Goal: Task Accomplishment & Management: Use online tool/utility

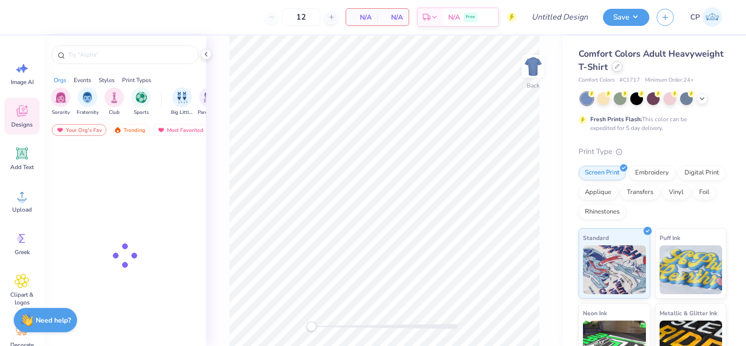
click at [619, 66] on icon at bounding box center [617, 66] width 4 height 4
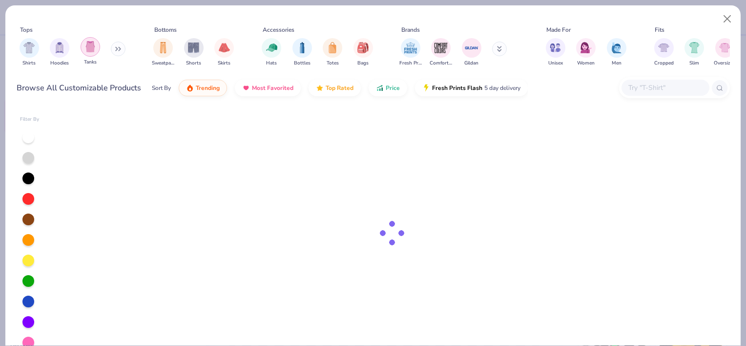
click at [96, 55] on div "Tanks" at bounding box center [91, 51] width 20 height 29
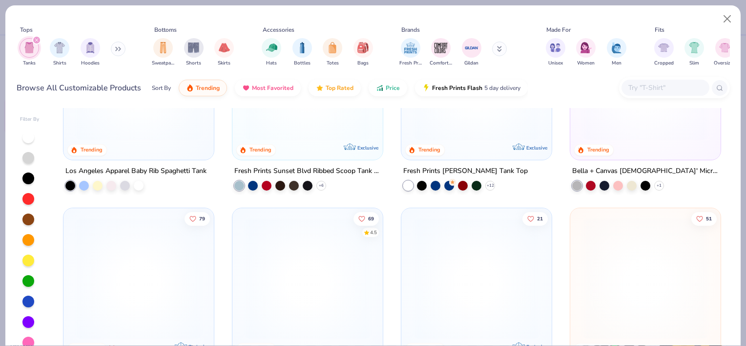
scroll to position [379, 0]
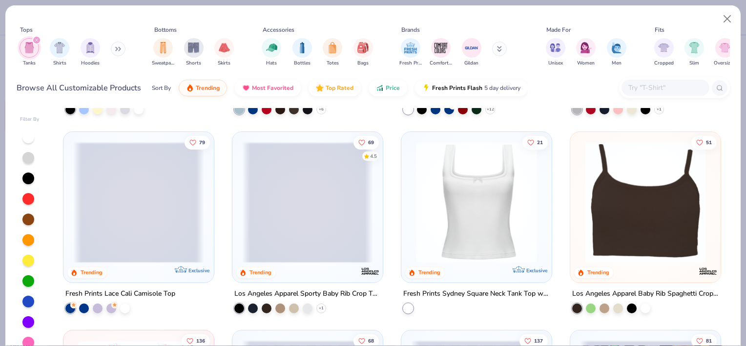
click at [328, 219] on span at bounding box center [307, 201] width 131 height 121
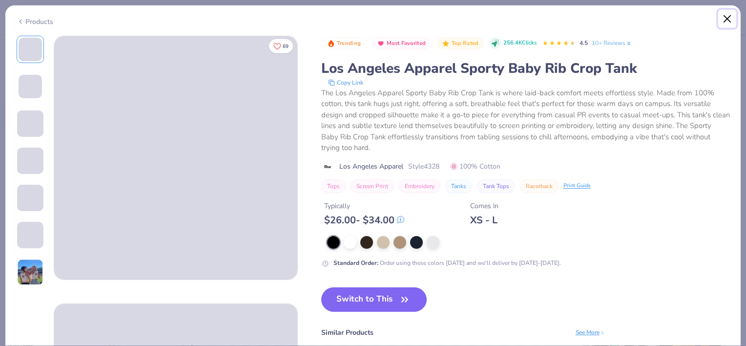
click at [727, 21] on button "Close" at bounding box center [727, 19] width 19 height 19
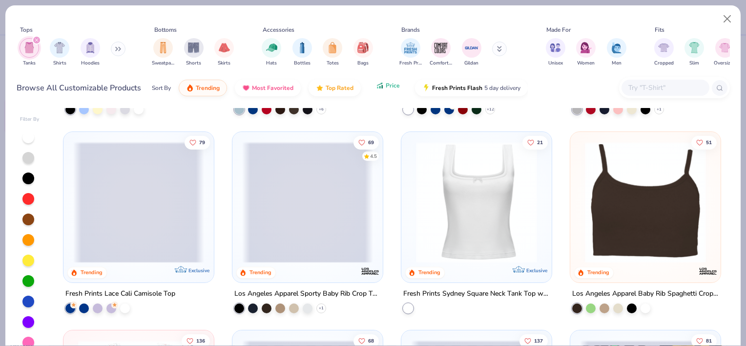
click at [380, 93] on button "Price" at bounding box center [388, 85] width 39 height 17
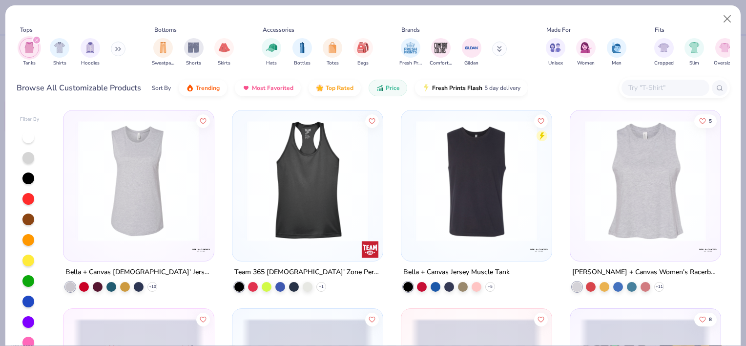
scroll to position [508, 0]
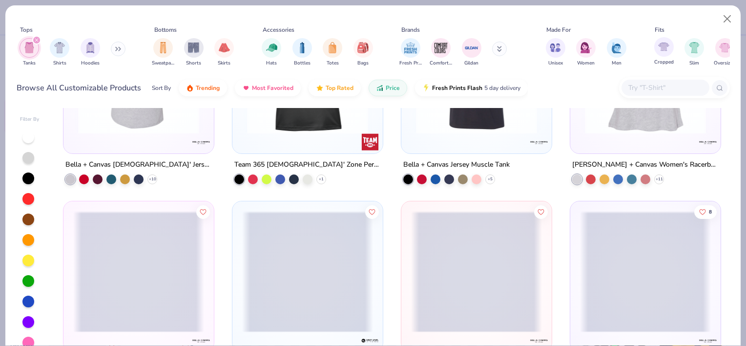
click at [665, 57] on div "Cropped" at bounding box center [664, 51] width 20 height 29
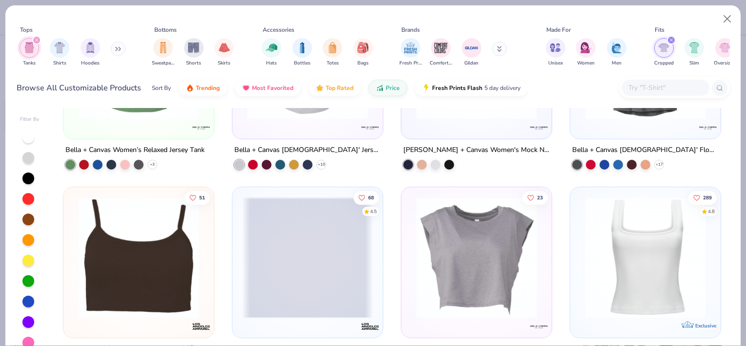
scroll to position [239, 0]
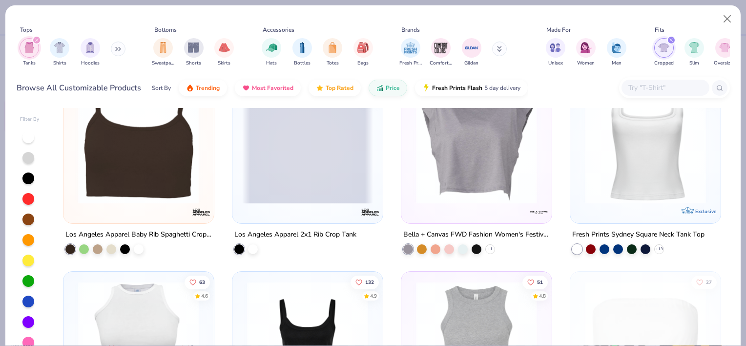
click at [318, 180] on span at bounding box center [307, 143] width 131 height 121
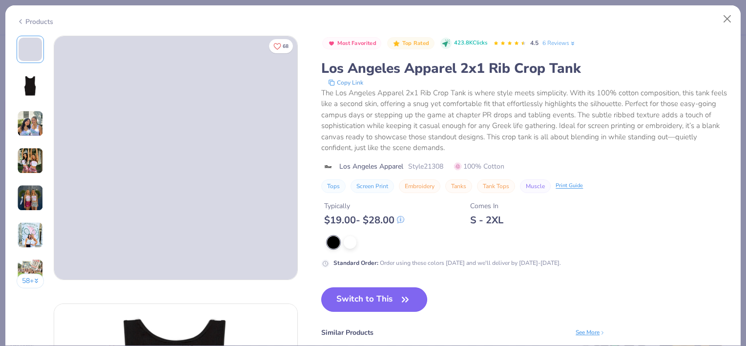
click at [355, 293] on button "Switch to This" at bounding box center [374, 299] width 106 height 24
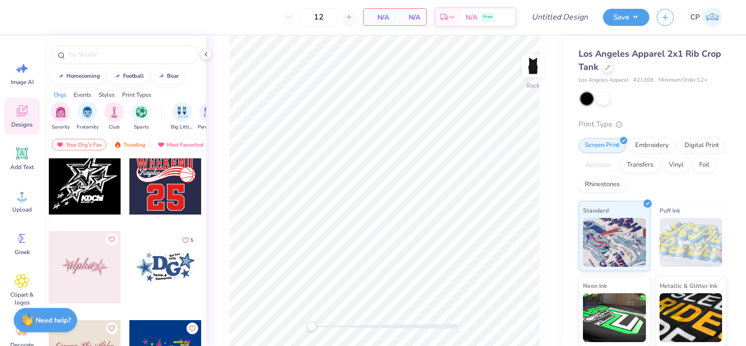
scroll to position [156, 0]
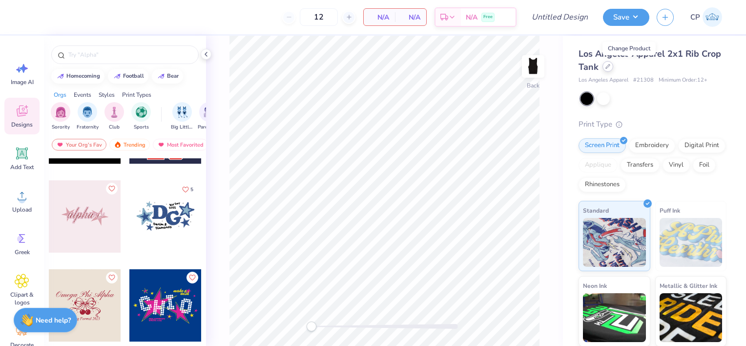
click at [610, 68] on icon at bounding box center [608, 66] width 4 height 4
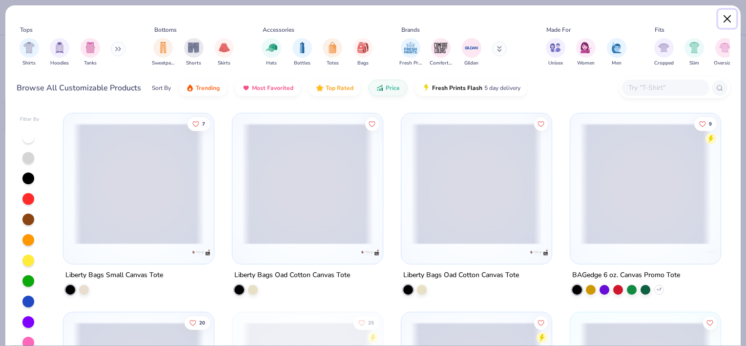
click at [726, 22] on button "Close" at bounding box center [727, 19] width 19 height 19
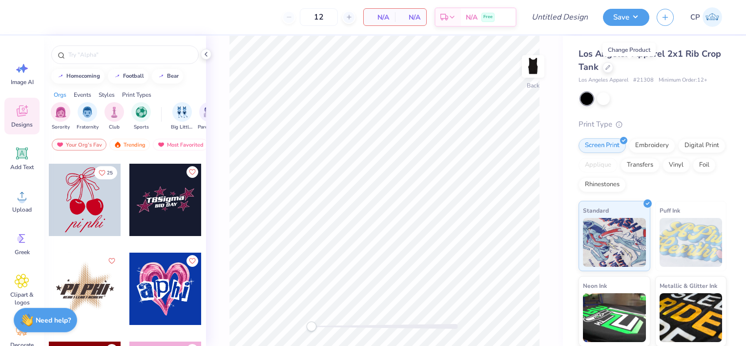
scroll to position [354, 0]
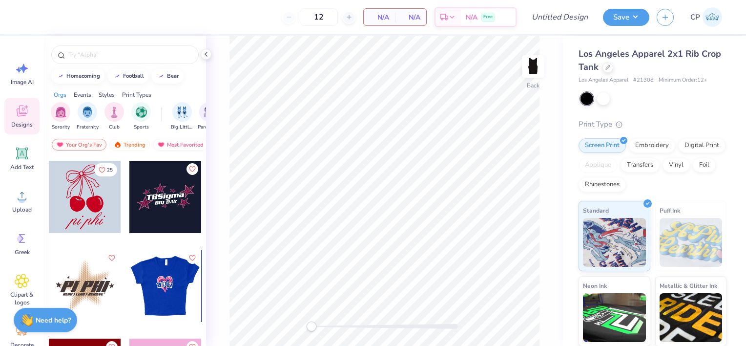
click at [171, 279] on div at bounding box center [165, 286] width 72 height 72
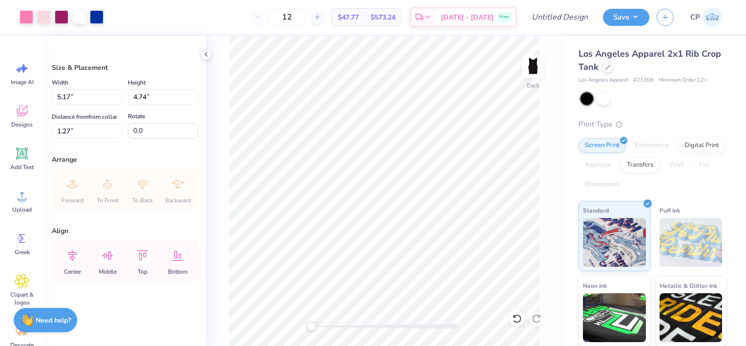
type input "5.17"
type input "4.74"
type input "1.27"
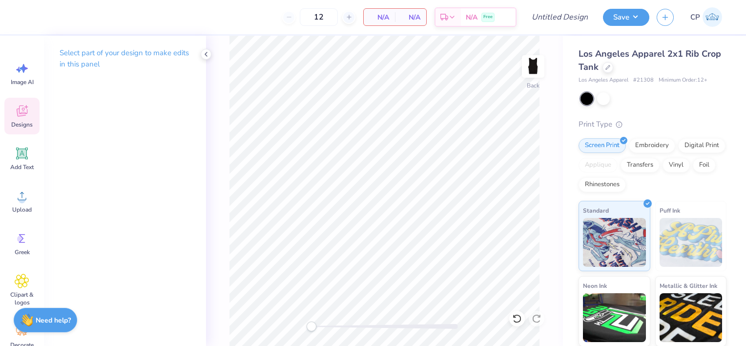
click at [23, 125] on span "Designs" at bounding box center [21, 125] width 21 height 8
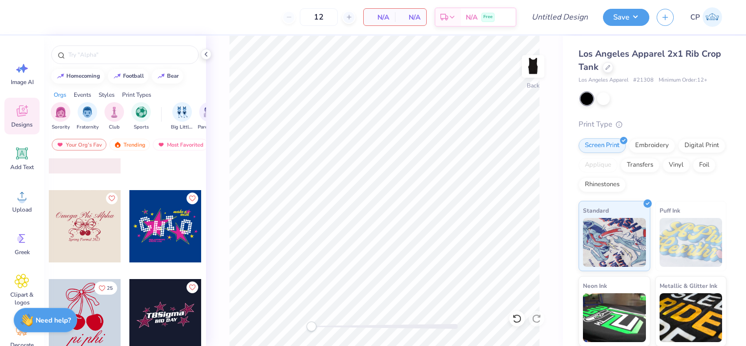
scroll to position [236, 0]
click at [152, 234] on div at bounding box center [165, 225] width 72 height 72
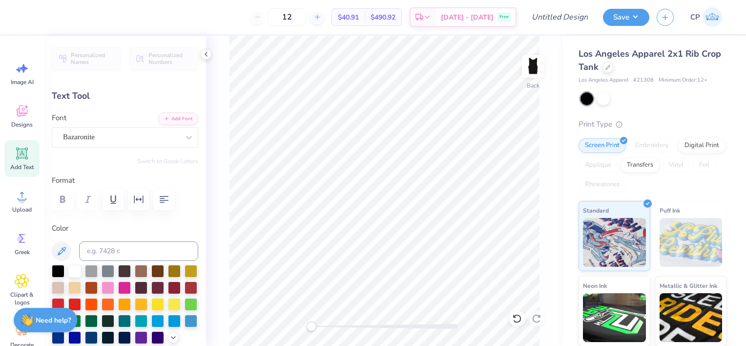
scroll to position [8, 1]
type input "1.54"
type input "1.88"
type input "4.82"
type input "-13.0"
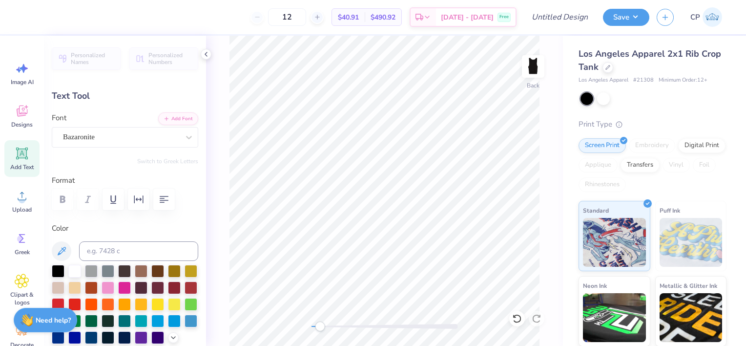
type textarea "K"
type input "1.48"
type input "1.87"
type input "5.32"
type input "6.1"
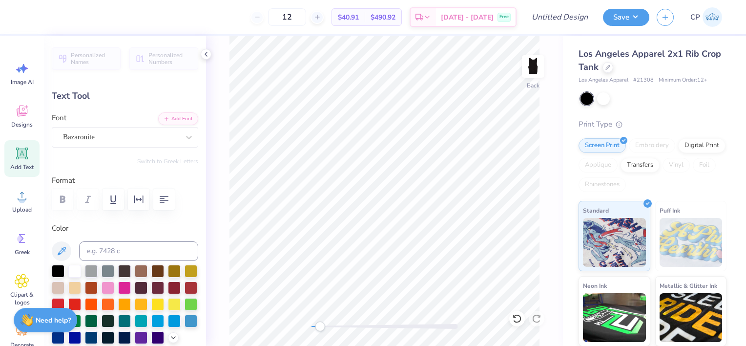
type textarea "D"
type input "1.03"
type input "1.82"
type input "4.69"
type input "-5.9"
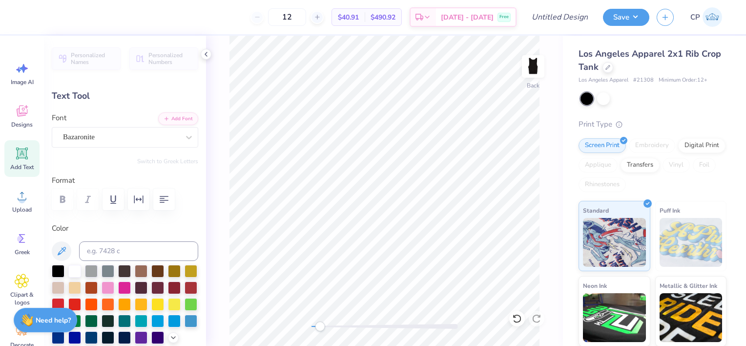
type textarea "T"
type input "1.48"
type input "1.85"
type input "5.14"
type input "0.0"
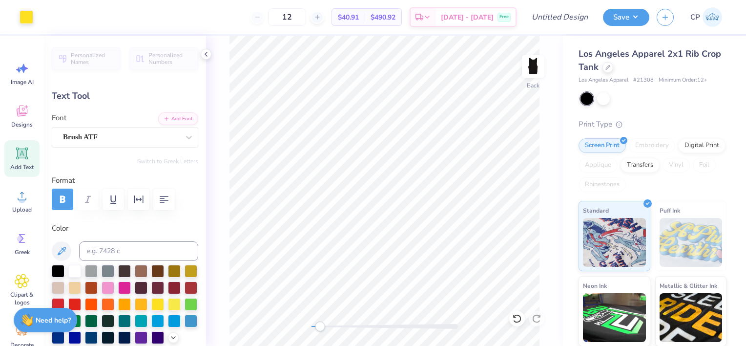
type input "1.06"
type input "0.45"
type input "4.29"
drag, startPoint x: 322, startPoint y: 328, endPoint x: 329, endPoint y: 328, distance: 6.3
click at [329, 328] on div "Accessibility label" at bounding box center [329, 326] width 10 height 10
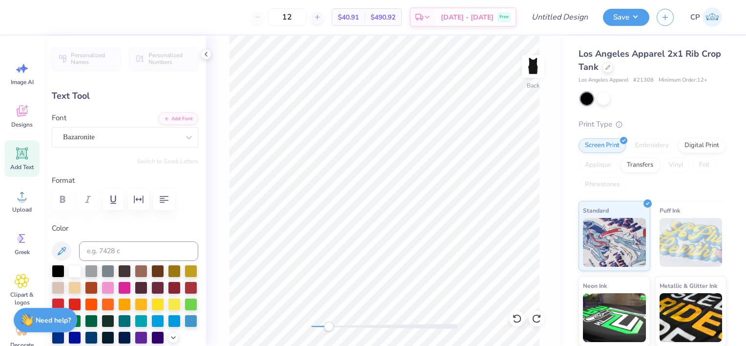
type input "1.33"
type input "1.82"
type input "4.67"
type input "-5.9"
type input "1.45"
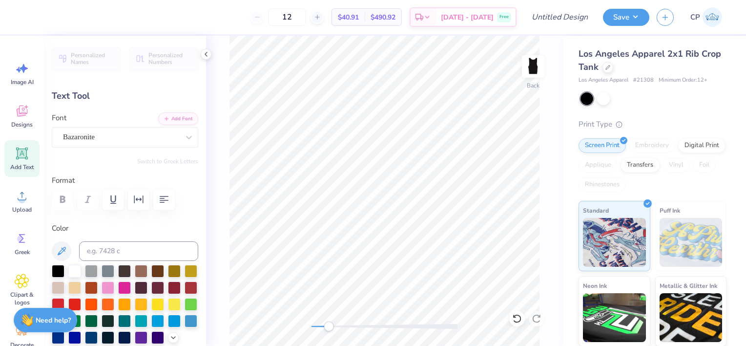
type input "1.85"
type input "5.32"
type input "6.1"
type input "1.64"
type input "1.98"
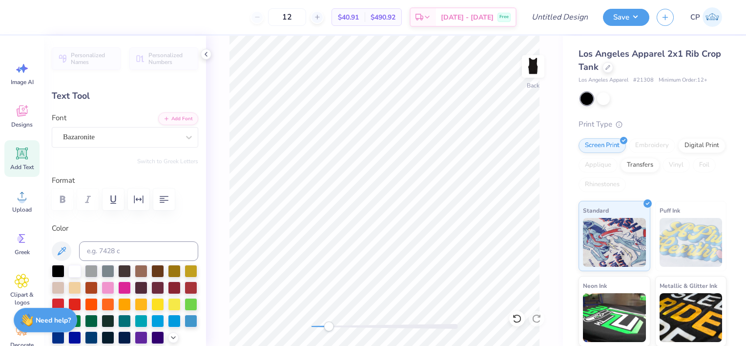
type input "4.77"
type input "-13.0"
type input "1.45"
type input "1.85"
type input "5.31"
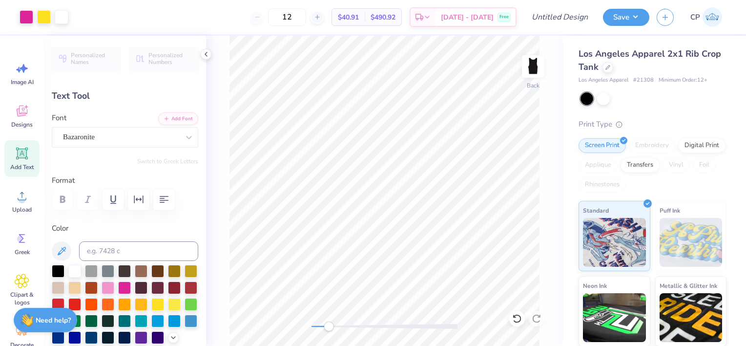
type input "0.0"
type input "1.62"
type input "0.44"
type input "3.97"
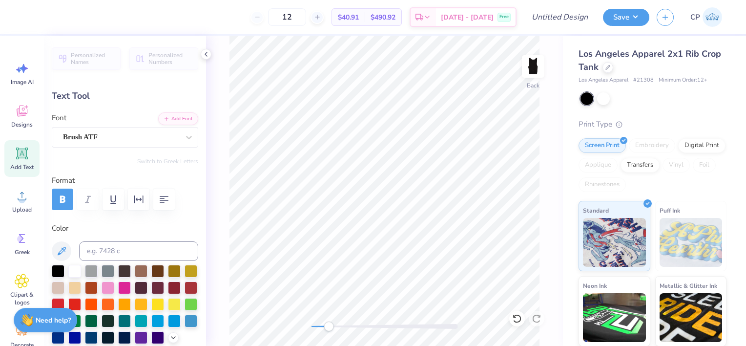
type textarea "EST."
type input "1.06"
type input "0.45"
type input "4.29"
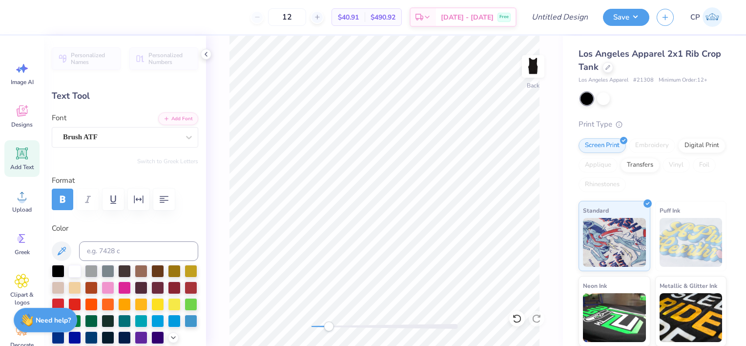
type textarea "1990"
click at [301, 324] on div "Back" at bounding box center [384, 191] width 357 height 310
click at [320, 327] on div "Accessibility label" at bounding box center [320, 326] width 10 height 10
type input "1.27"
type input "0.51"
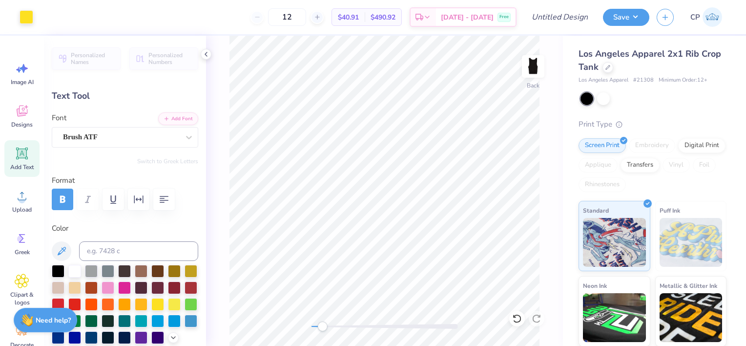
type input "3.94"
drag, startPoint x: 329, startPoint y: 326, endPoint x: 350, endPoint y: 327, distance: 20.5
click at [350, 327] on div at bounding box center [385, 326] width 146 height 5
type input "1.09"
type input "0.41"
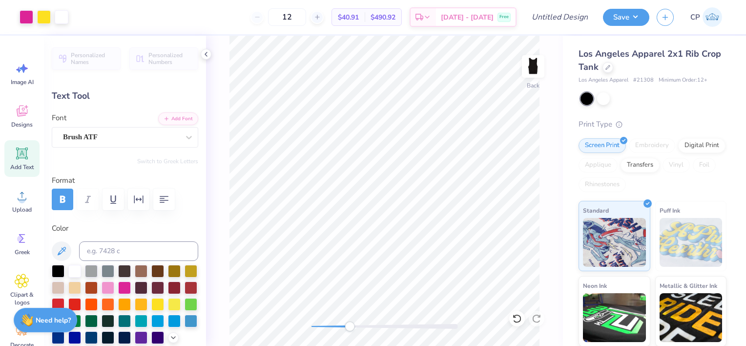
type input "4.31"
type input "1.27"
type input "0.51"
type input "3.80"
type input "1.09"
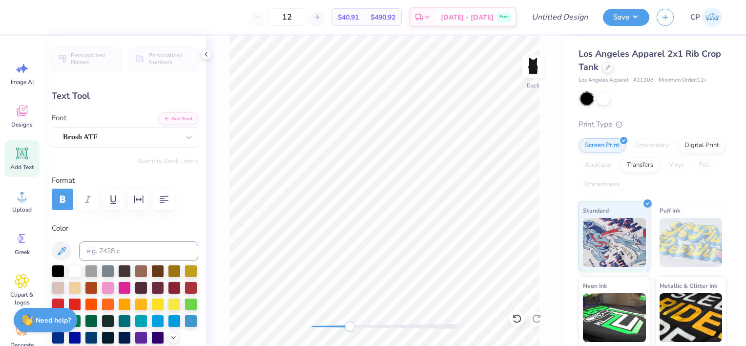
type input "0.41"
type input "4.32"
drag, startPoint x: 346, startPoint y: 329, endPoint x: 310, endPoint y: 329, distance: 35.6
click at [310, 329] on div "Accessibility label" at bounding box center [312, 326] width 10 height 10
type input "1.99"
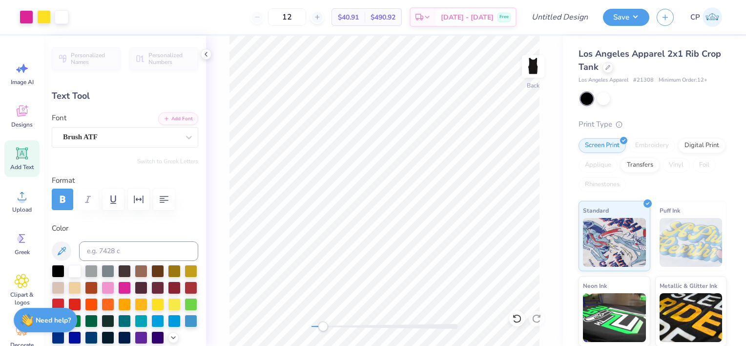
type input "0.16"
type input "7.54"
type input "1.27"
type input "0.51"
type input "3.61"
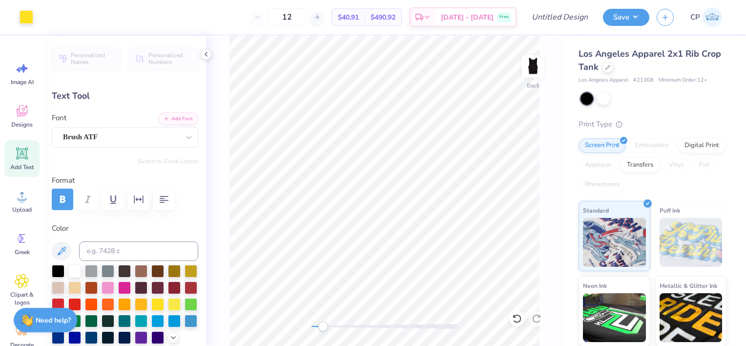
type input "1.09"
type input "0.41"
type input "4.12"
type input "1.99"
type input "0.16"
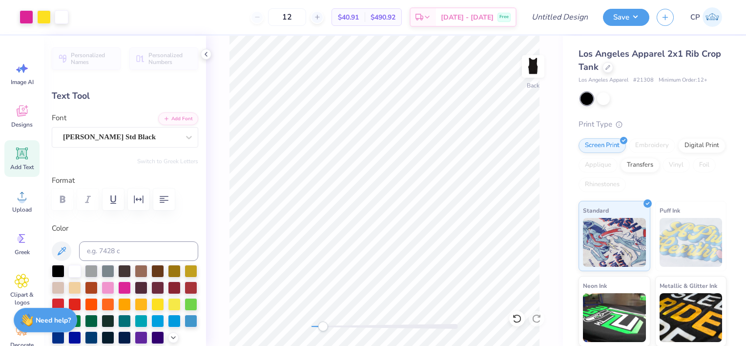
type input "7.52"
type textarea "EST. 1990"
drag, startPoint x: 324, startPoint y: 329, endPoint x: 348, endPoint y: 330, distance: 24.0
click at [348, 330] on div "Accessibility label" at bounding box center [347, 326] width 10 height 10
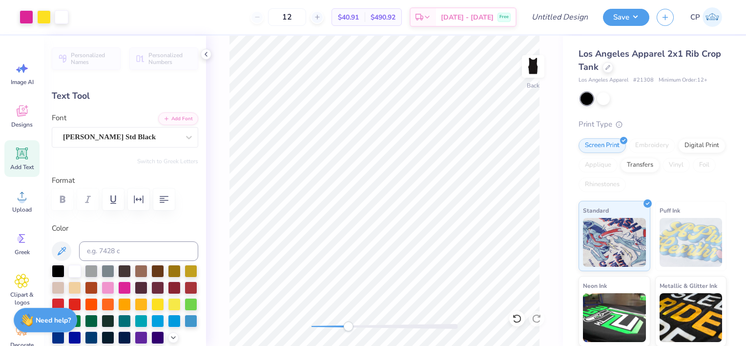
type input "1.12"
type input "0.19"
type input "7.51"
type input "2.05"
type input "0.34"
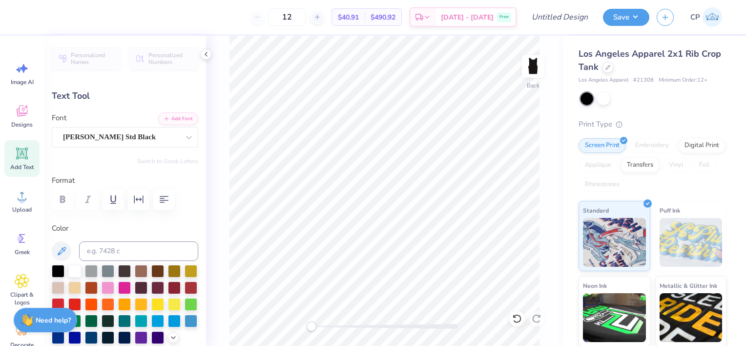
click at [291, 325] on div "Back" at bounding box center [384, 191] width 357 height 310
type input "7.51"
type input "1.54"
type input "0.25"
drag, startPoint x: 316, startPoint y: 325, endPoint x: 323, endPoint y: 325, distance: 6.8
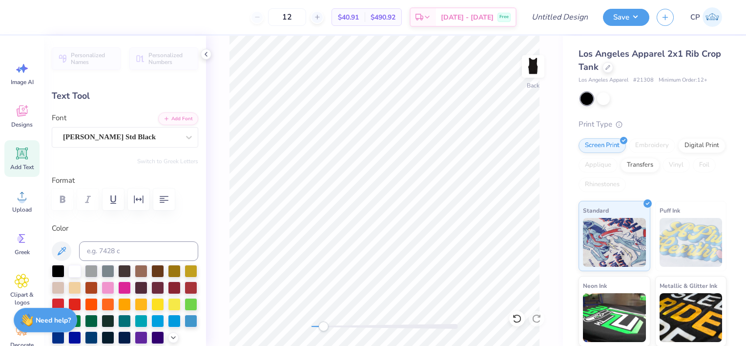
click at [323, 325] on div "Accessibility label" at bounding box center [323, 326] width 10 height 10
type input "1.25"
type input "0.21"
click at [221, 240] on div "Back" at bounding box center [384, 191] width 357 height 310
type input "7.58"
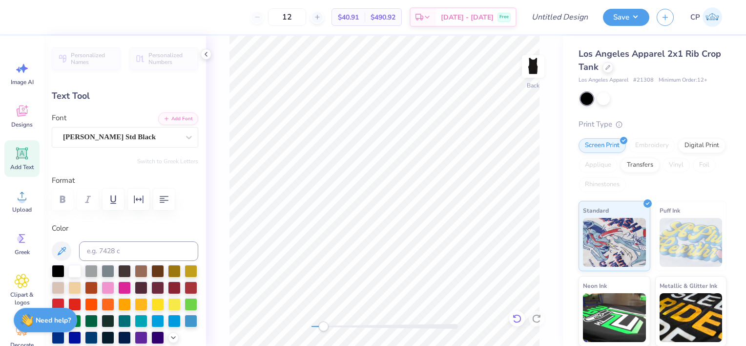
scroll to position [8, 2]
type textarea "Kightline"
drag, startPoint x: 332, startPoint y: 325, endPoint x: 359, endPoint y: 327, distance: 27.4
click at [359, 327] on div "Accessibility label" at bounding box center [359, 326] width 10 height 10
type input "1.22"
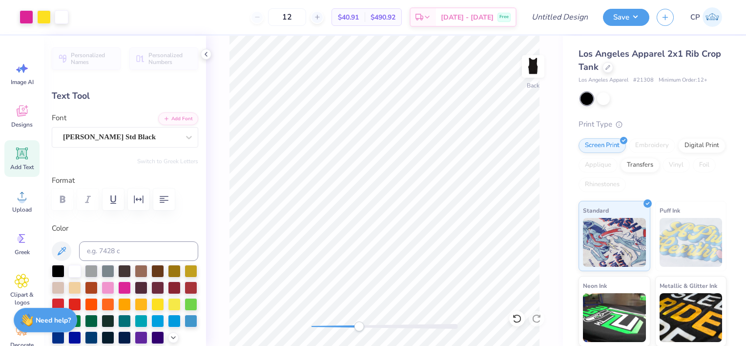
type input "0.22"
type input "8.21"
type input "1.25"
type input "0.21"
type input "7.58"
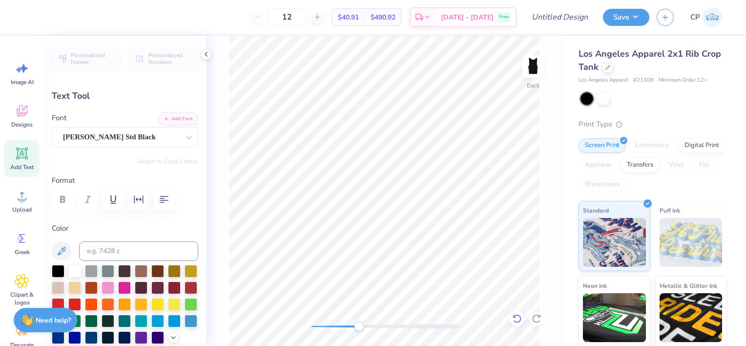
click at [518, 318] on icon at bounding box center [517, 318] width 10 height 10
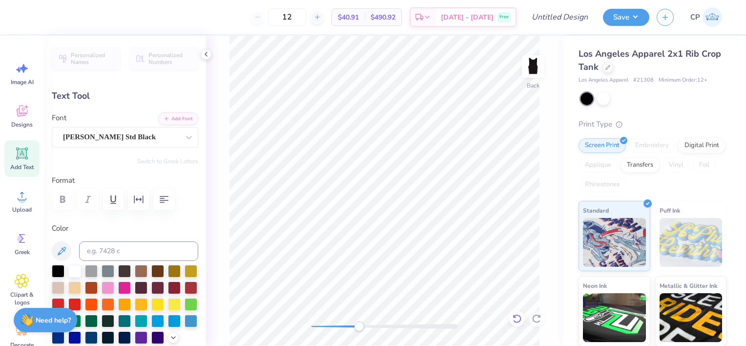
click at [518, 318] on icon at bounding box center [517, 318] width 10 height 10
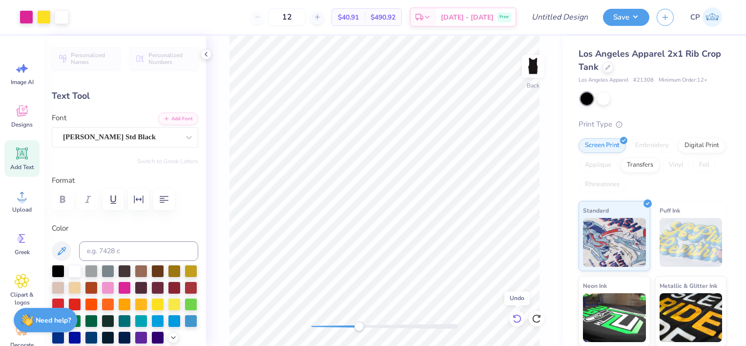
click at [518, 318] on icon at bounding box center [517, 318] width 10 height 10
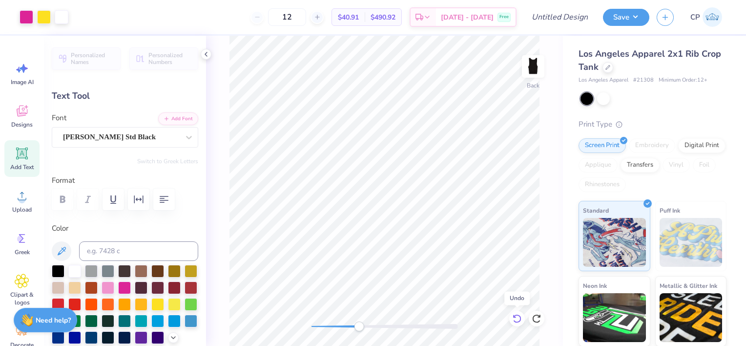
click at [518, 318] on icon at bounding box center [517, 318] width 10 height 10
type input "1.99"
type input "0.16"
type input "7.52"
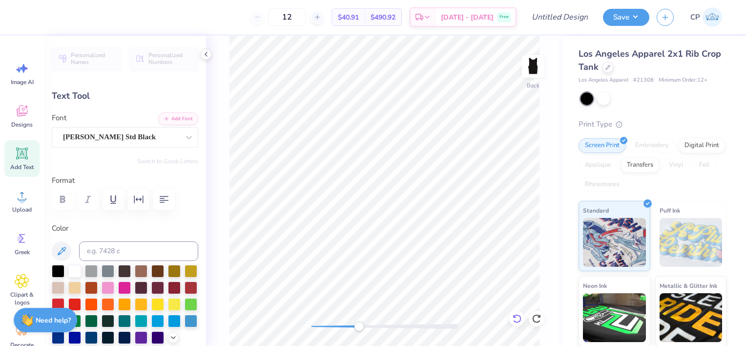
click at [518, 320] on icon at bounding box center [517, 318] width 10 height 10
click at [536, 319] on icon at bounding box center [537, 318] width 10 height 10
type textarea "K"
type textarea "KNIGHTLINE"
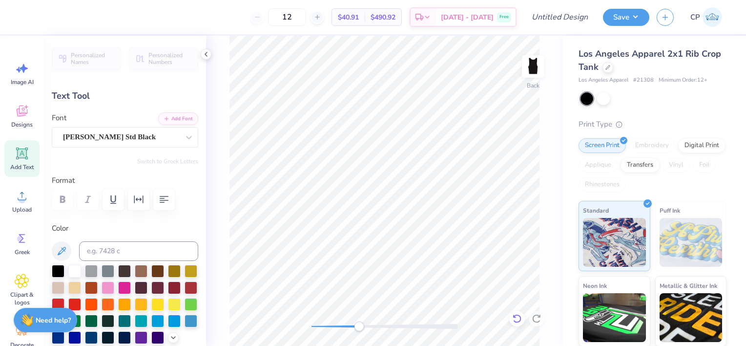
type input "1.55"
type input "0.18"
type input "7.75"
type textarea "EST. 1990"
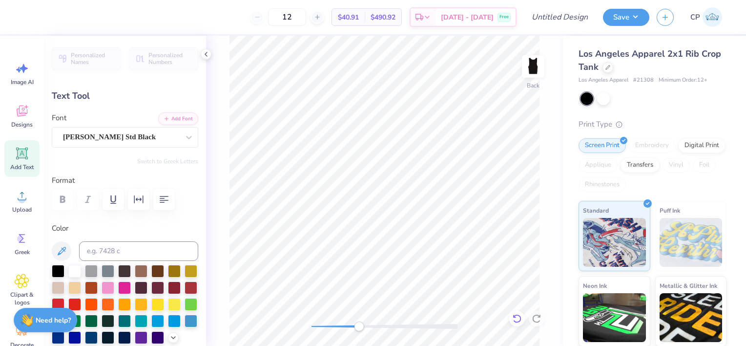
scroll to position [8, 2]
drag, startPoint x: 358, startPoint y: 325, endPoint x: 316, endPoint y: 329, distance: 42.1
click at [316, 329] on div "Accessibility label" at bounding box center [316, 326] width 10 height 10
click at [347, 331] on div "Back" at bounding box center [384, 191] width 357 height 310
click at [307, 330] on div "Back" at bounding box center [384, 191] width 357 height 310
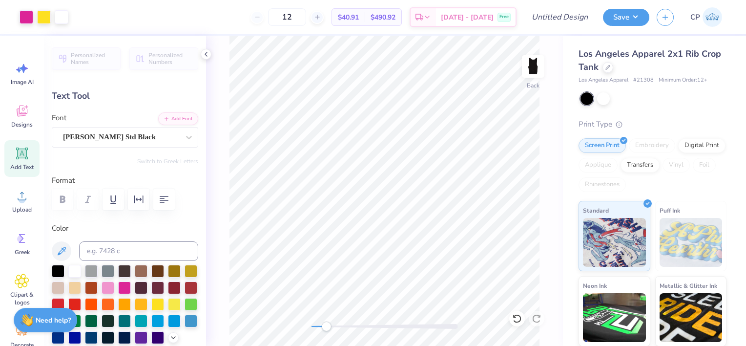
drag, startPoint x: 311, startPoint y: 325, endPoint x: 326, endPoint y: 324, distance: 15.2
click at [326, 324] on div "Accessibility label" at bounding box center [326, 326] width 10 height 10
click at [290, 327] on div "Back" at bounding box center [384, 191] width 357 height 310
click at [46, 16] on div at bounding box center [44, 16] width 14 height 14
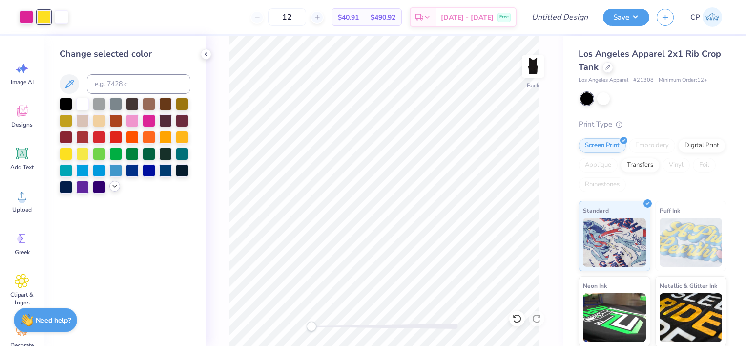
click at [115, 186] on icon at bounding box center [115, 186] width 8 height 8
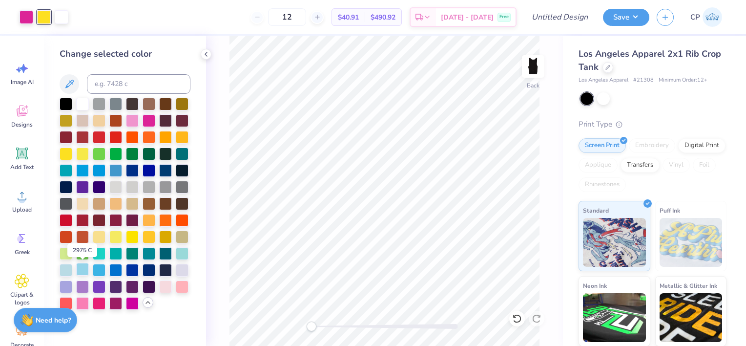
click at [79, 268] on div at bounding box center [82, 269] width 13 height 13
click at [66, 273] on div at bounding box center [66, 269] width 13 height 13
drag, startPoint x: 311, startPoint y: 328, endPoint x: 337, endPoint y: 329, distance: 26.9
click at [337, 329] on div "Accessibility label" at bounding box center [338, 326] width 10 height 10
click at [129, 269] on div at bounding box center [132, 269] width 13 height 13
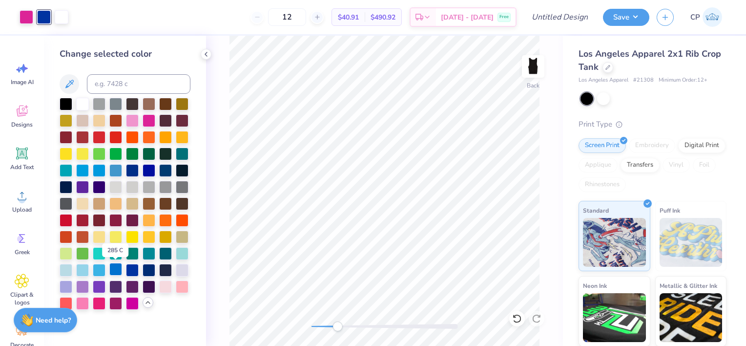
click at [115, 270] on div at bounding box center [115, 269] width 13 height 13
click at [66, 271] on div at bounding box center [66, 269] width 13 height 13
click at [83, 269] on div at bounding box center [82, 269] width 13 height 13
click at [64, 271] on div at bounding box center [66, 269] width 13 height 13
click at [80, 267] on div at bounding box center [82, 269] width 13 height 13
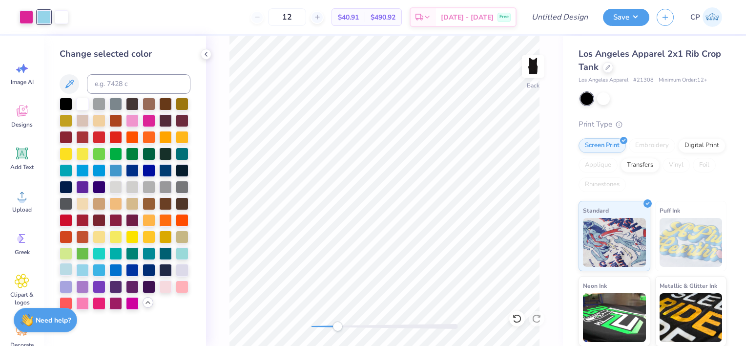
click at [68, 269] on div at bounding box center [66, 269] width 13 height 13
drag, startPoint x: 335, startPoint y: 325, endPoint x: 316, endPoint y: 326, distance: 19.0
click at [316, 326] on div "Accessibility label" at bounding box center [319, 326] width 10 height 10
click at [81, 270] on div at bounding box center [82, 269] width 13 height 13
click at [66, 269] on div at bounding box center [66, 269] width 13 height 13
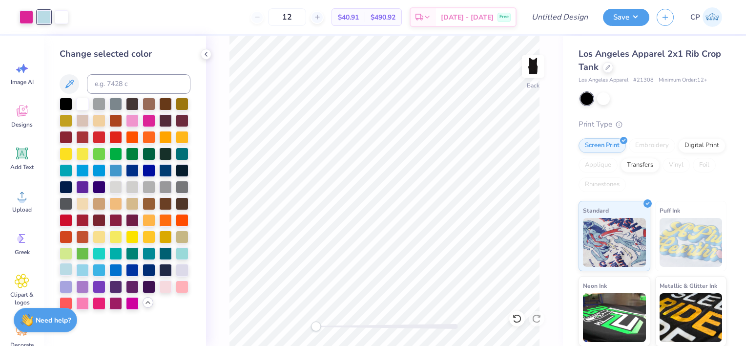
click at [68, 268] on div at bounding box center [66, 269] width 13 height 13
click at [577, 12] on input "Design Title" at bounding box center [572, 17] width 48 height 20
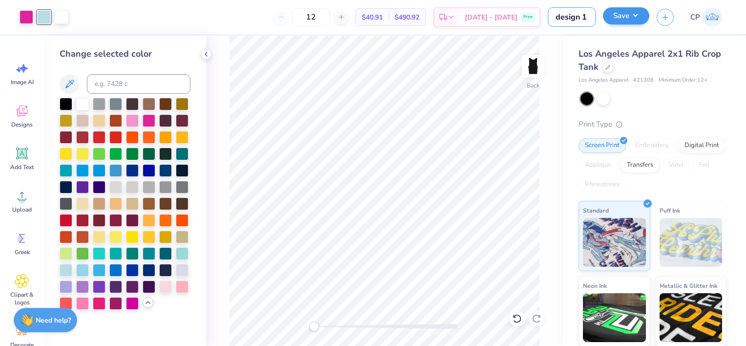
type input "design 1"
click at [636, 17] on button "Save" at bounding box center [626, 15] width 46 height 17
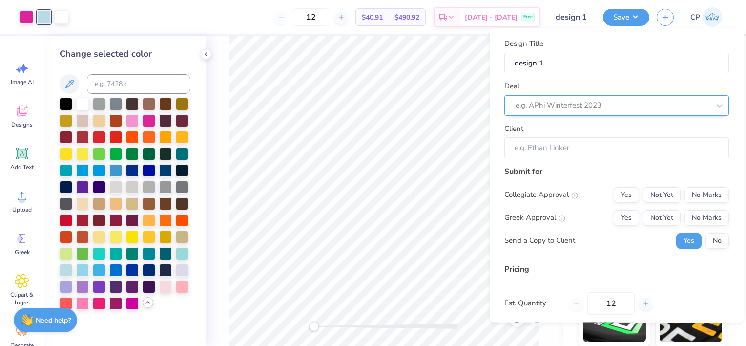
click at [567, 104] on div at bounding box center [613, 105] width 194 height 13
click at [582, 105] on div at bounding box center [603, 105] width 175 height 13
type input "n"
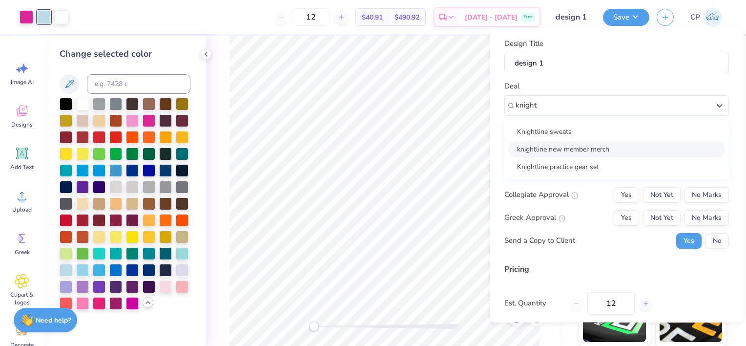
click at [563, 147] on div "knightline new member merch" at bounding box center [616, 149] width 217 height 16
type input "knight"
type input "[PERSON_NAME]"
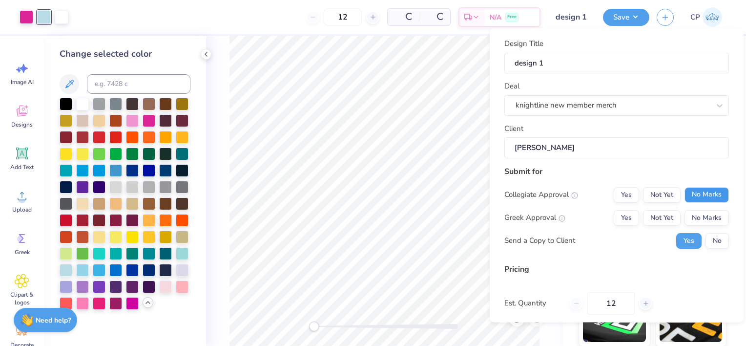
click at [695, 196] on button "No Marks" at bounding box center [707, 195] width 44 height 16
click at [697, 217] on button "No Marks" at bounding box center [707, 217] width 44 height 16
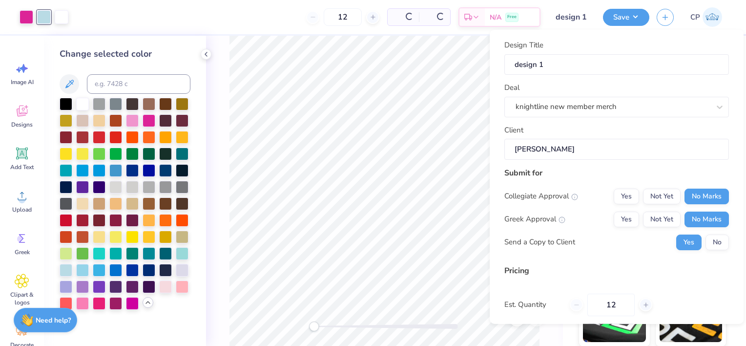
scroll to position [78, 0]
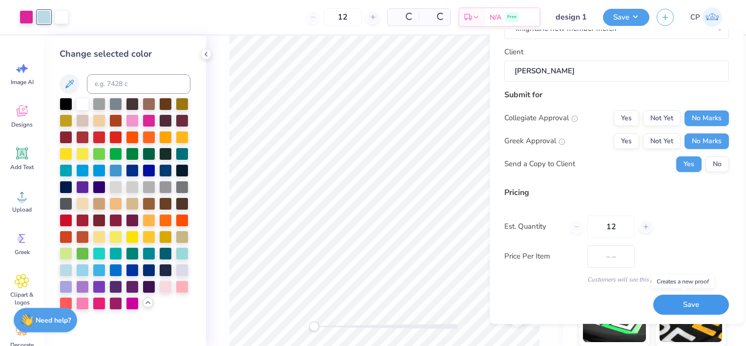
click at [677, 302] on button "Save" at bounding box center [691, 304] width 76 height 20
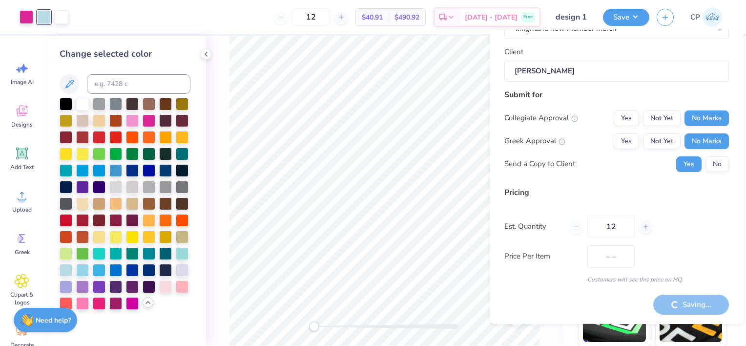
type input "$40.91"
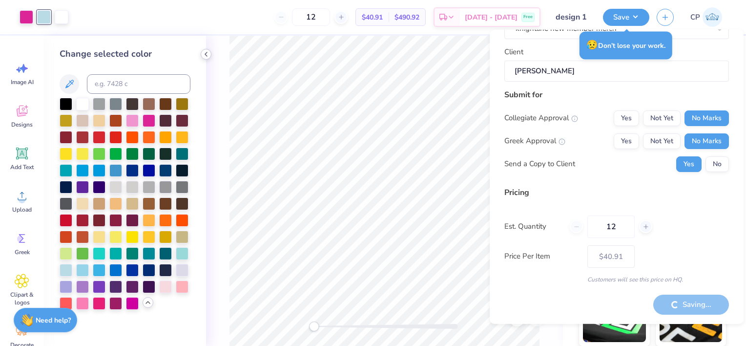
click at [209, 59] on div "Back" at bounding box center [384, 191] width 357 height 310
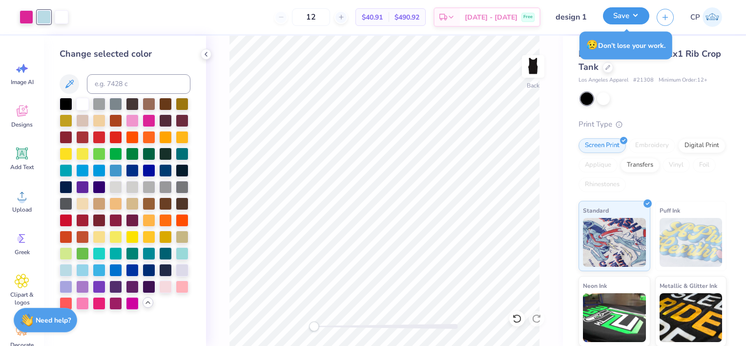
click at [637, 21] on button "Save" at bounding box center [626, 15] width 46 height 17
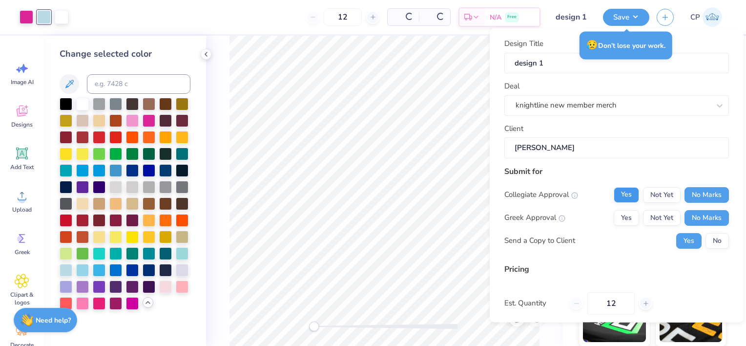
type input "$40.91"
click at [620, 18] on button "Save" at bounding box center [626, 15] width 46 height 17
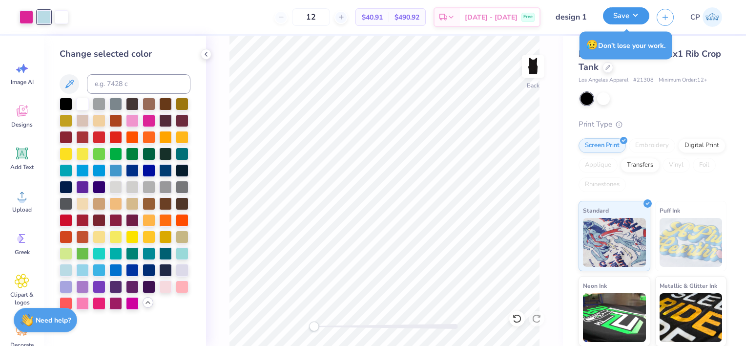
click at [613, 16] on button "Save" at bounding box center [626, 15] width 46 height 17
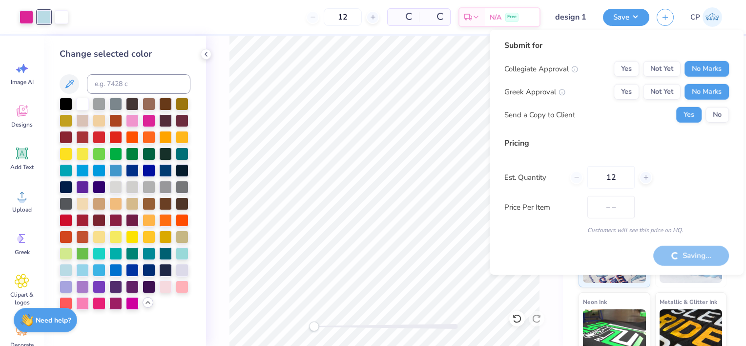
type input "– –"
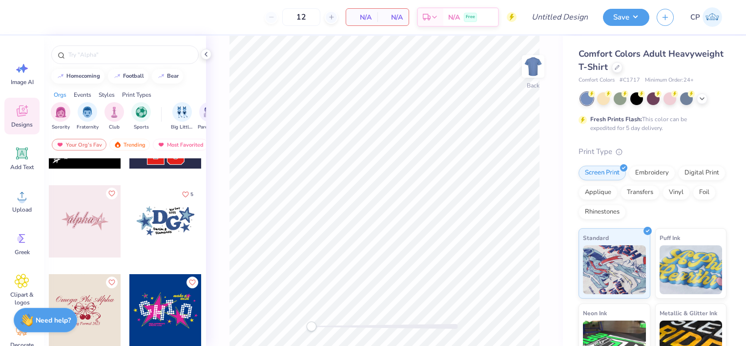
scroll to position [152, 0]
click at [620, 68] on icon at bounding box center [617, 66] width 5 height 5
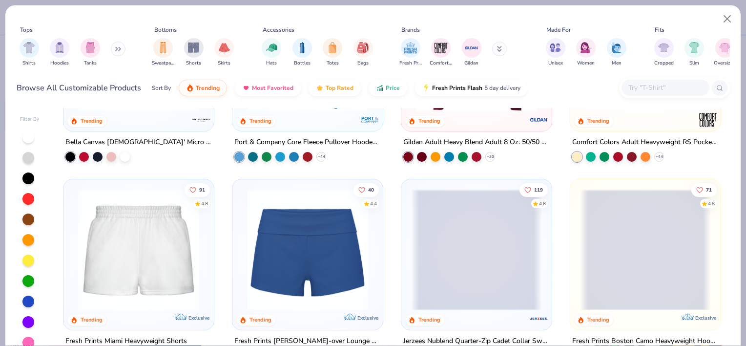
scroll to position [668, 0]
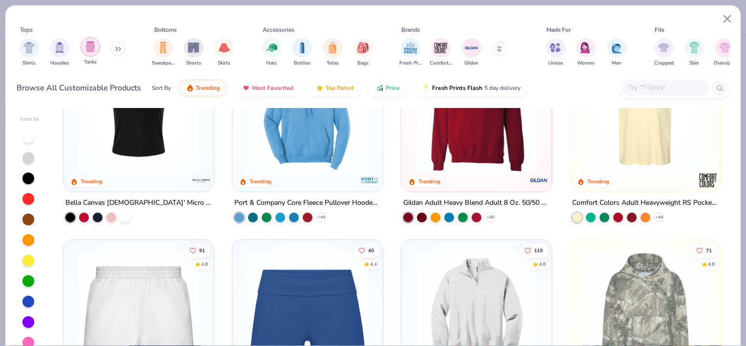
click at [81, 49] on div "filter for Tanks" at bounding box center [91, 47] width 20 height 20
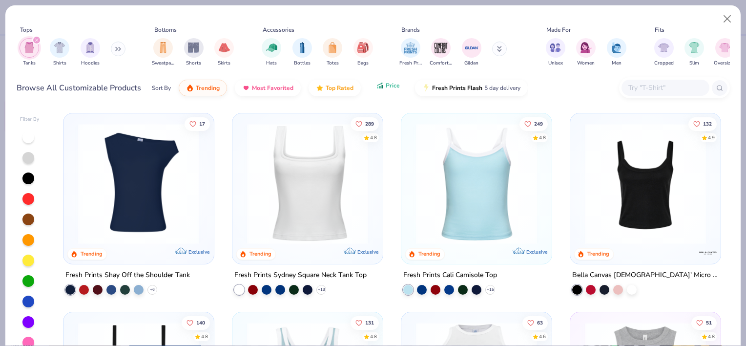
click at [377, 90] on button "Price" at bounding box center [388, 85] width 39 height 17
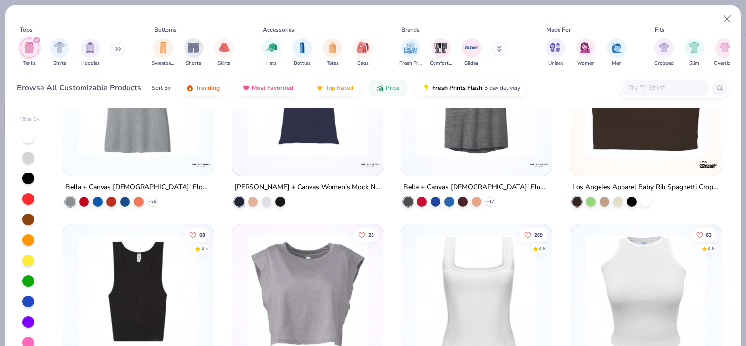
scroll to position [1025, 0]
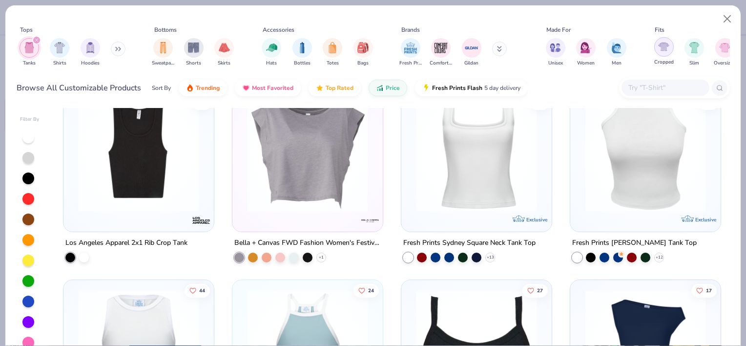
click at [665, 46] on img "filter for Cropped" at bounding box center [663, 46] width 11 height 11
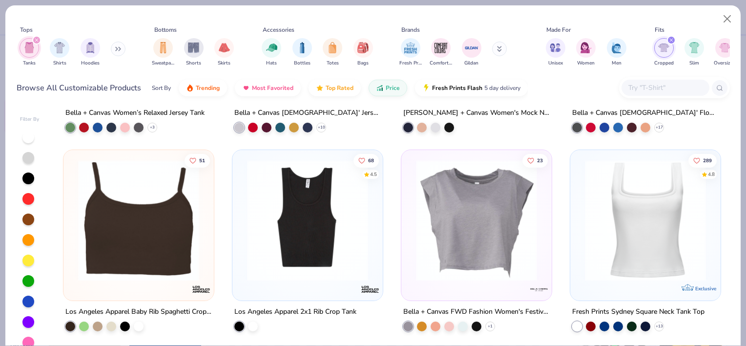
scroll to position [163, 0]
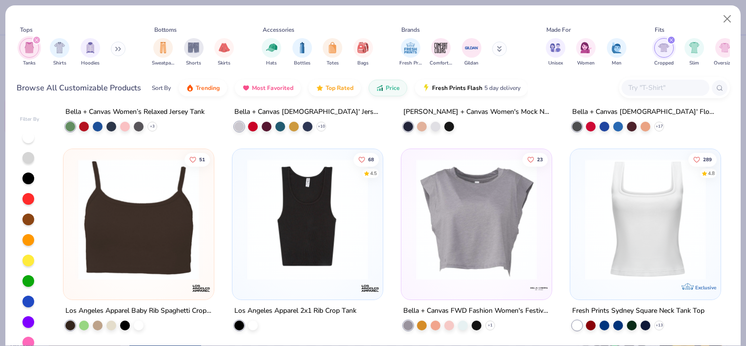
click at [295, 209] on img at bounding box center [307, 219] width 131 height 121
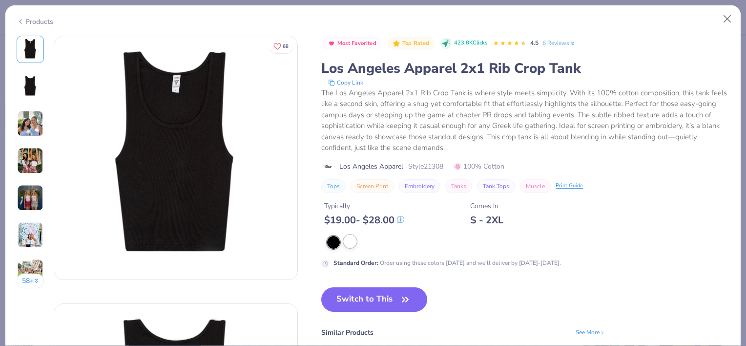
click at [352, 246] on div at bounding box center [350, 241] width 13 height 13
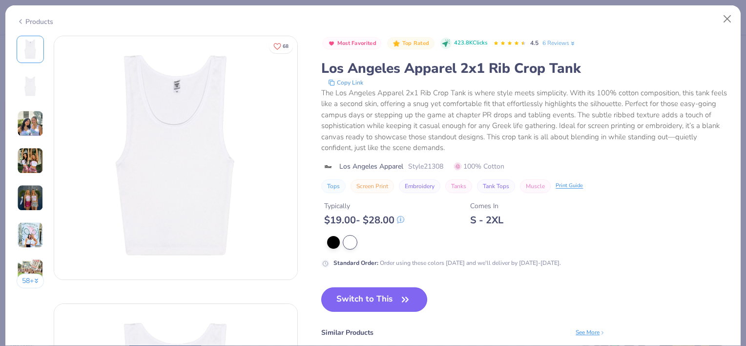
click at [359, 298] on button "Switch to This" at bounding box center [374, 299] width 106 height 24
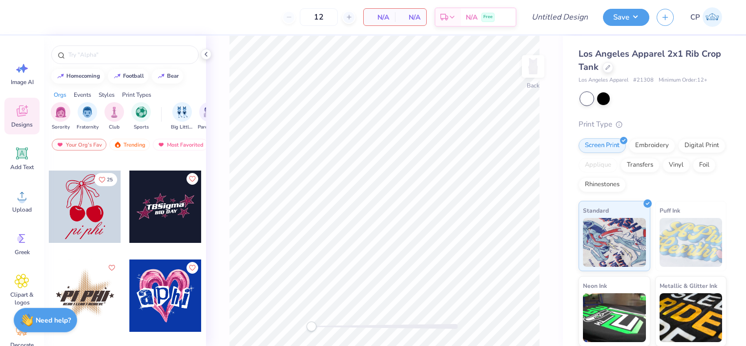
scroll to position [379, 0]
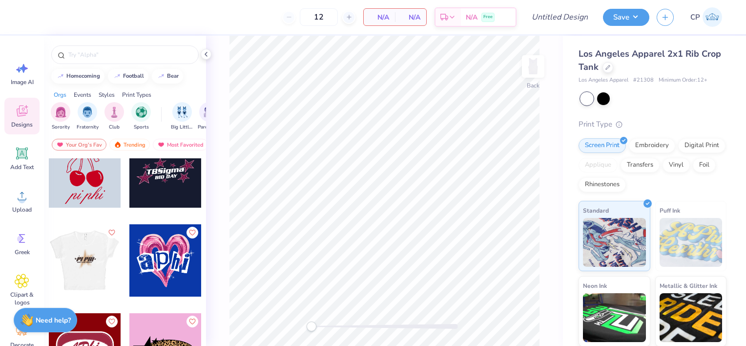
click at [83, 269] on div at bounding box center [84, 260] width 72 height 72
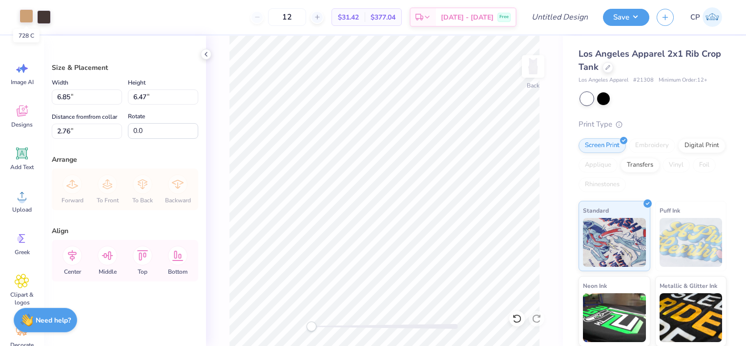
click at [23, 19] on div at bounding box center [27, 16] width 14 height 14
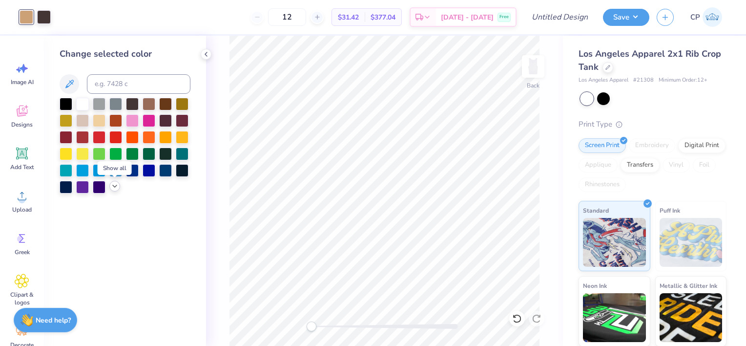
click at [114, 188] on icon at bounding box center [115, 186] width 8 height 8
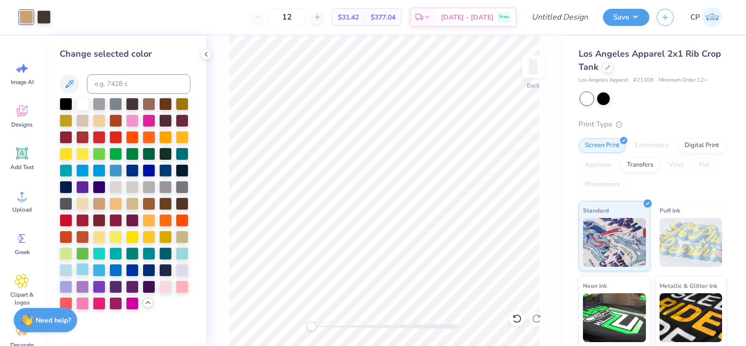
click at [81, 271] on div at bounding box center [82, 269] width 13 height 13
click at [44, 11] on div at bounding box center [44, 16] width 14 height 14
click at [131, 272] on div at bounding box center [132, 269] width 13 height 13
click at [111, 270] on div at bounding box center [115, 269] width 13 height 13
click at [147, 271] on div at bounding box center [149, 269] width 13 height 13
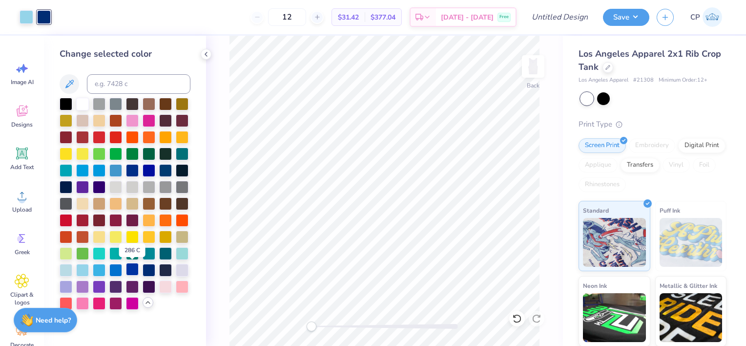
click at [133, 271] on div at bounding box center [132, 269] width 13 height 13
click at [148, 270] on div at bounding box center [149, 269] width 13 height 13
click at [133, 168] on div at bounding box center [132, 169] width 13 height 13
click at [148, 270] on div at bounding box center [149, 269] width 13 height 13
click at [136, 167] on div at bounding box center [132, 169] width 13 height 13
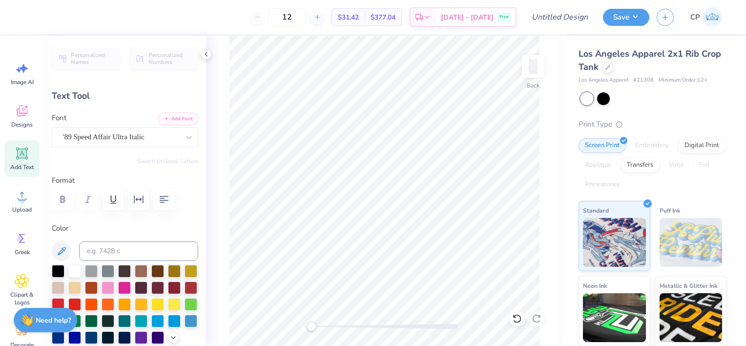
scroll to position [8, 1]
type textarea "KNIGHTLINE"
type input "8.97"
type input "1.00"
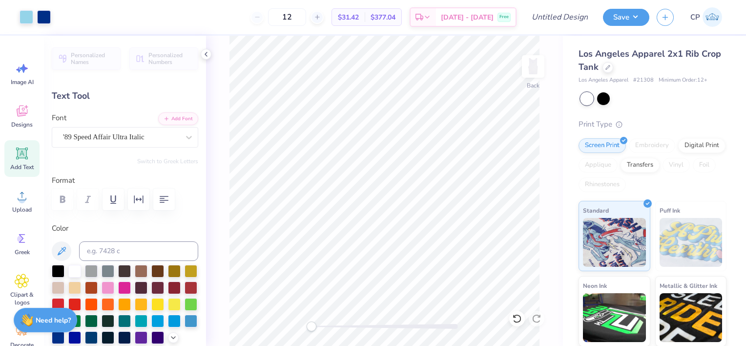
type input "3.35"
type input "8.38"
type input "0.94"
drag, startPoint x: 317, startPoint y: 326, endPoint x: 341, endPoint y: 327, distance: 23.9
click at [341, 327] on div "Accessibility label" at bounding box center [341, 326] width 10 height 10
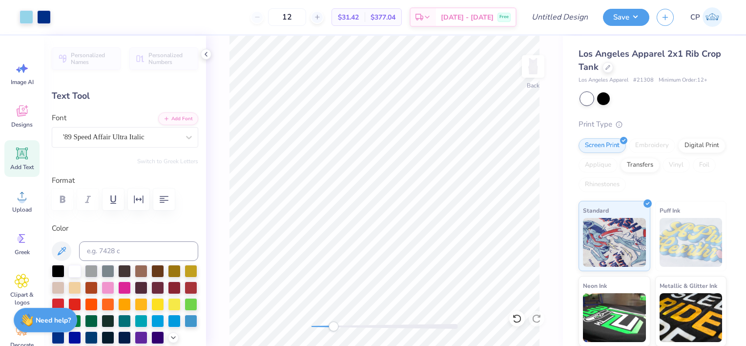
type input "4.72"
type input "0.30"
type input "4.57"
type textarea "EST. 1990"
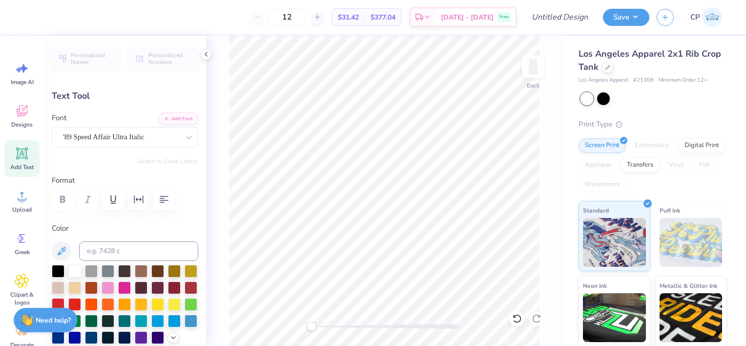
click at [305, 330] on div "Back" at bounding box center [384, 191] width 357 height 310
type input "8.38"
type input "0.94"
type input "3.07"
click at [270, 332] on div "Back" at bounding box center [384, 191] width 357 height 310
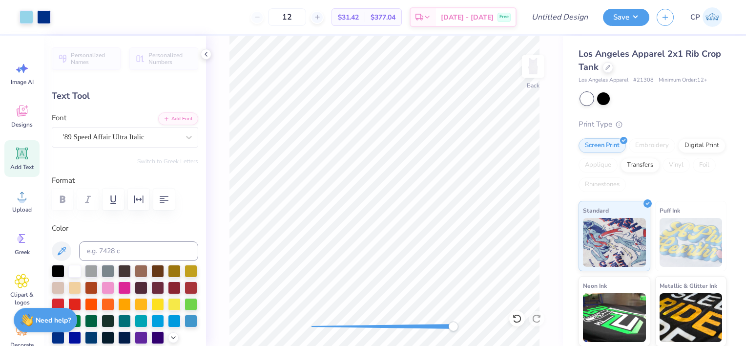
drag, startPoint x: 459, startPoint y: 328, endPoint x: 398, endPoint y: 328, distance: 61.0
click at [448, 328] on div "Accessibility label" at bounding box center [453, 326] width 10 height 10
drag, startPoint x: 398, startPoint y: 328, endPoint x: 315, endPoint y: 327, distance: 83.5
click at [315, 327] on div "Accessibility label" at bounding box center [317, 326] width 10 height 10
type input "8.38"
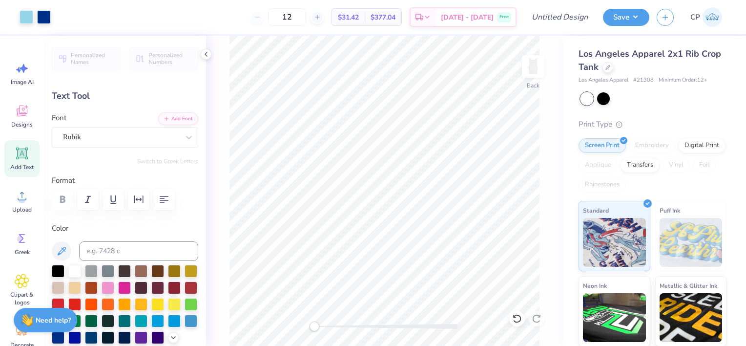
type input "0.94"
type input "3.07"
type input "7.68"
type input "0.86"
type input "3.01"
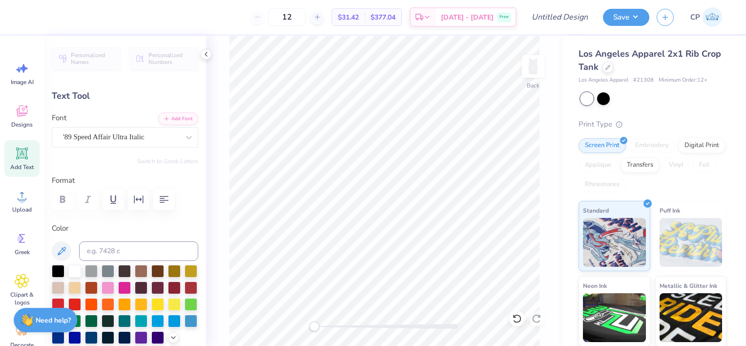
type input "6.60"
type input "0.74"
type input "3.58"
drag, startPoint x: 314, startPoint y: 328, endPoint x: 335, endPoint y: 324, distance: 21.4
click at [335, 324] on div "Accessibility label" at bounding box center [335, 326] width 10 height 10
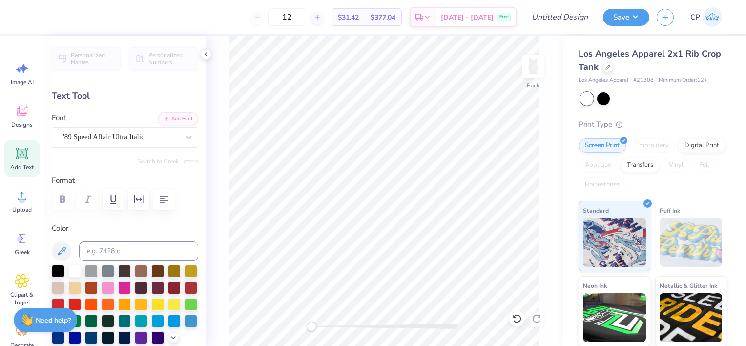
click at [301, 334] on div "Back" at bounding box center [384, 191] width 357 height 310
type input "3.95"
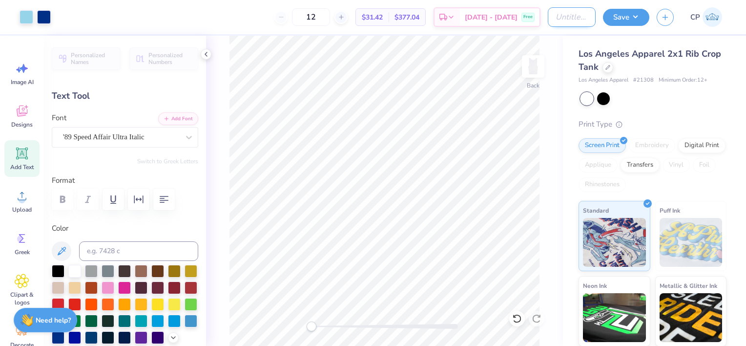
click at [564, 15] on input "Design Title" at bounding box center [572, 17] width 48 height 20
type input "D"
type input "design 2"
click at [637, 15] on button "Save" at bounding box center [626, 15] width 46 height 17
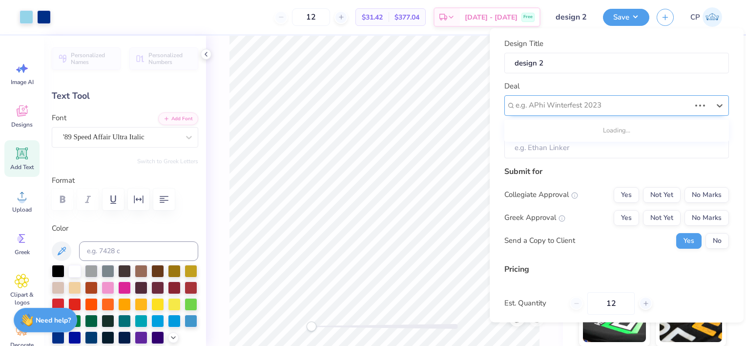
click at [588, 109] on div at bounding box center [603, 105] width 175 height 13
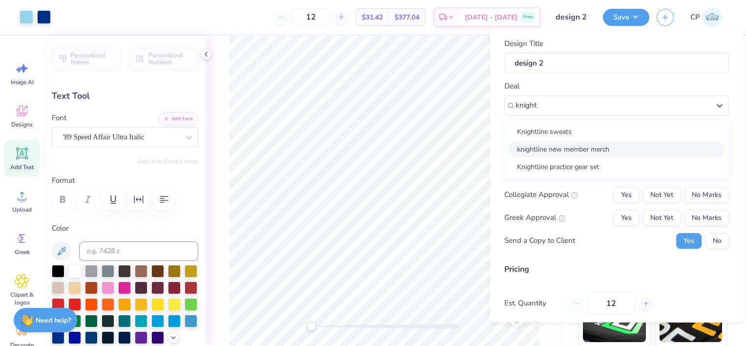
click at [590, 147] on div "knightline new member merch" at bounding box center [616, 149] width 217 height 16
type input "knight"
type input "[PERSON_NAME]"
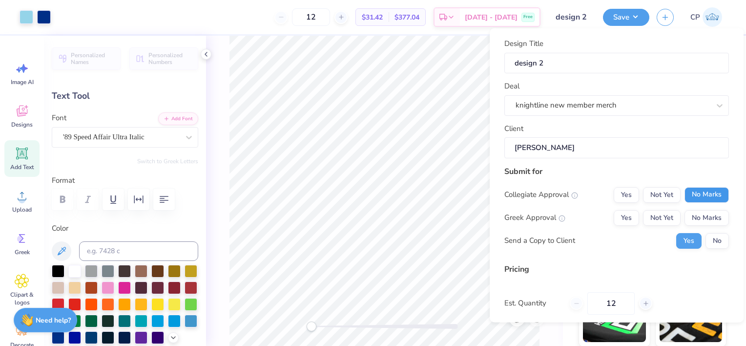
click at [696, 192] on button "No Marks" at bounding box center [707, 195] width 44 height 16
click at [697, 209] on button "No Marks" at bounding box center [707, 217] width 44 height 16
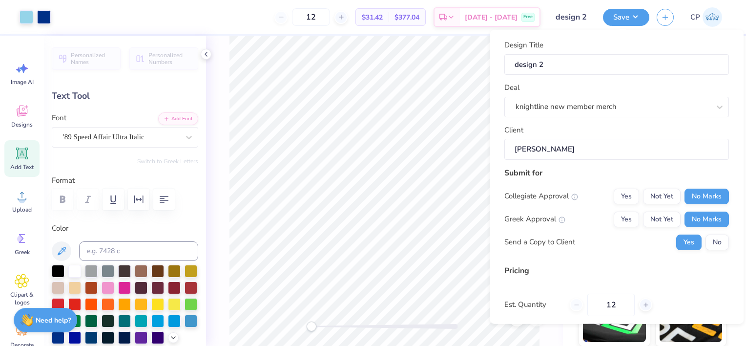
scroll to position [78, 0]
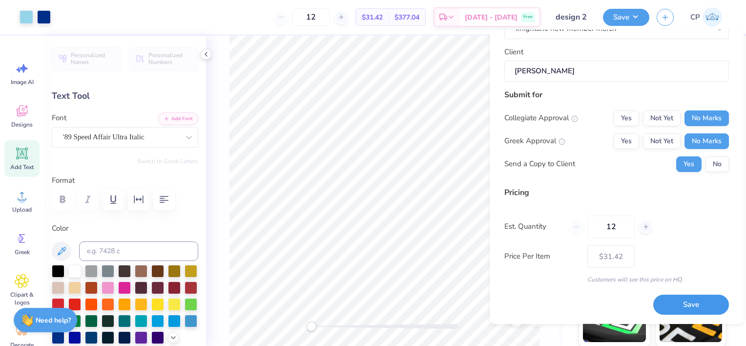
click at [669, 301] on button "Save" at bounding box center [691, 304] width 76 height 20
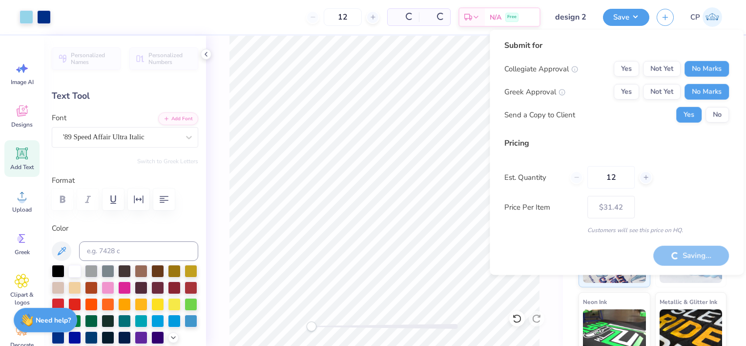
type input "– –"
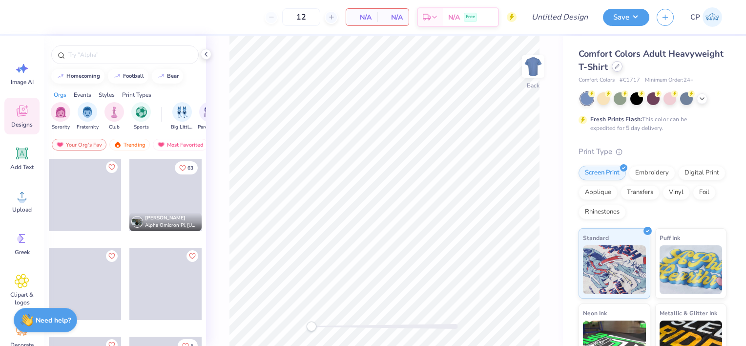
click at [623, 66] on div at bounding box center [617, 66] width 11 height 11
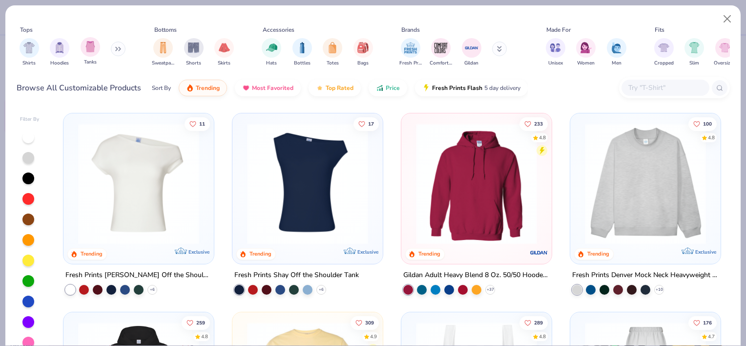
click at [81, 58] on div "Tanks" at bounding box center [91, 51] width 20 height 29
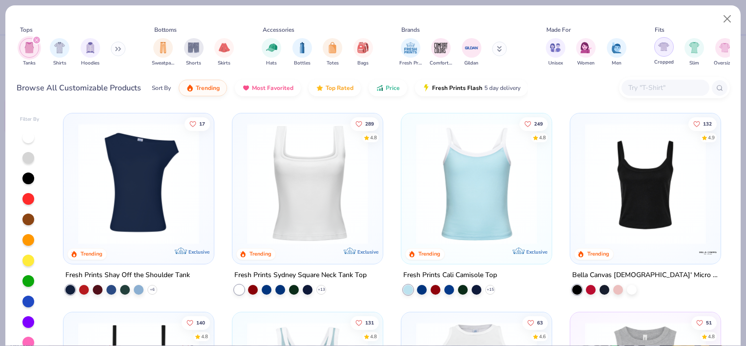
click at [654, 47] on div "filter for Cropped" at bounding box center [664, 47] width 20 height 20
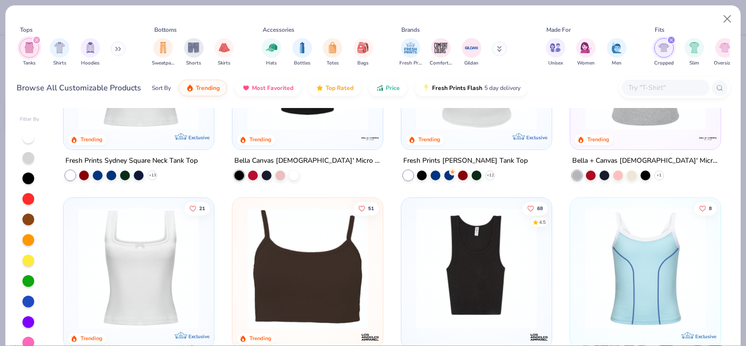
scroll to position [115, 0]
click at [475, 251] on img at bounding box center [476, 267] width 131 height 121
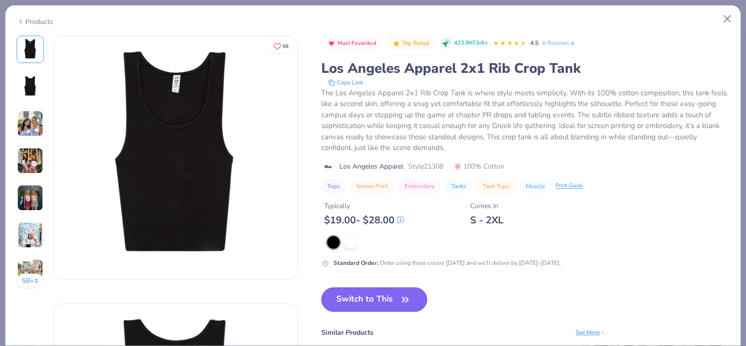
click at [375, 295] on button "Switch to This" at bounding box center [374, 299] width 106 height 24
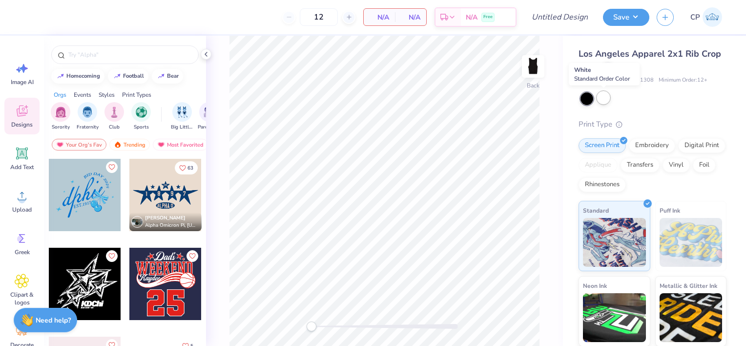
click at [603, 100] on div at bounding box center [603, 97] width 13 height 13
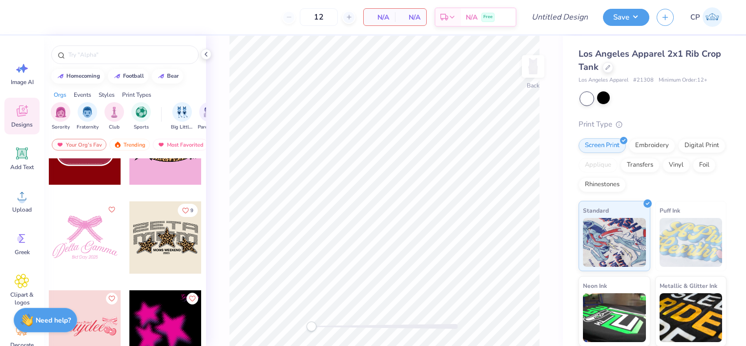
scroll to position [627, 0]
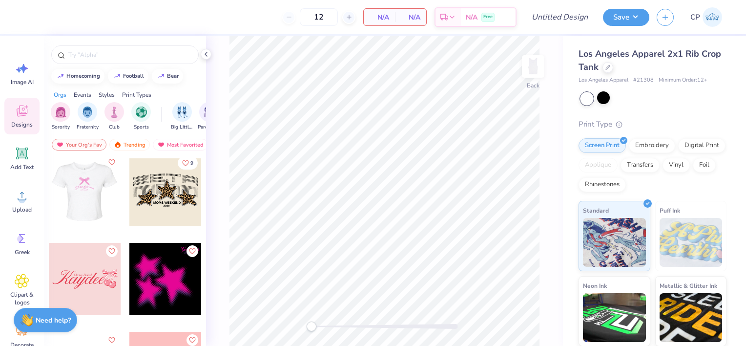
click at [96, 207] on div at bounding box center [84, 190] width 72 height 72
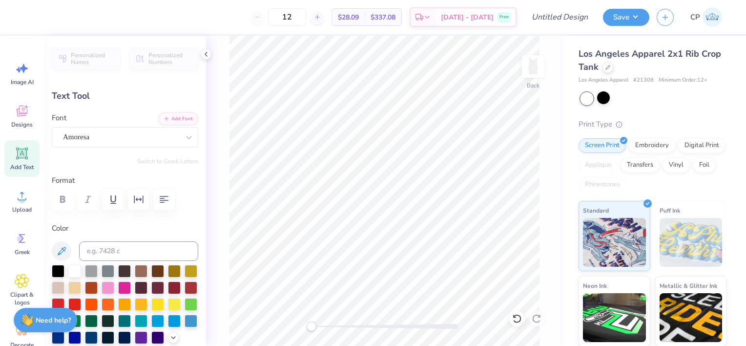
scroll to position [8, 1]
type textarea "Kightline"
drag, startPoint x: 315, startPoint y: 326, endPoint x: 340, endPoint y: 327, distance: 24.9
click at [340, 327] on div "Accessibility label" at bounding box center [340, 326] width 10 height 10
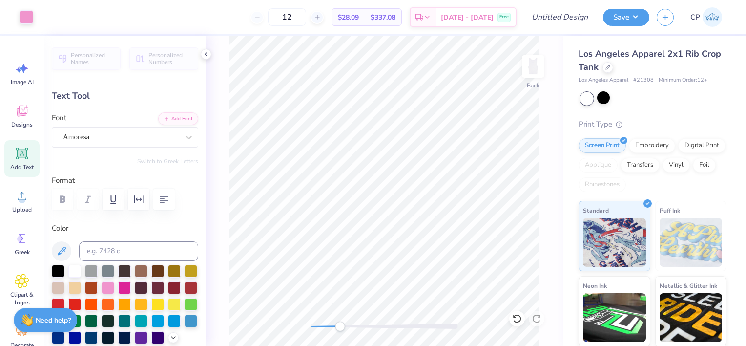
type input "3.70"
type input "1.36"
type input "3.06"
type input "2.50"
type input "0.38"
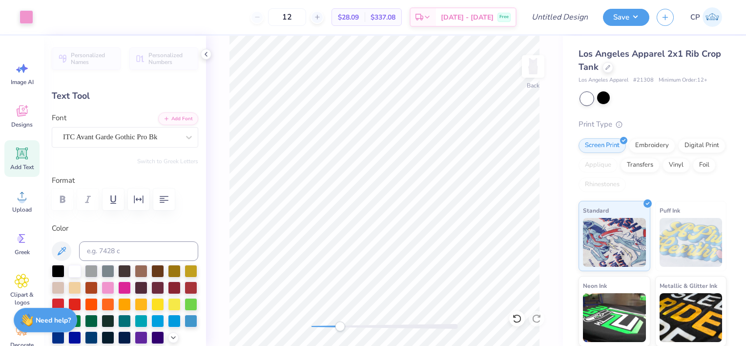
type input "4.31"
type textarea "EST. 1990"
type input "3.70"
type input "1.36"
type input "2.96"
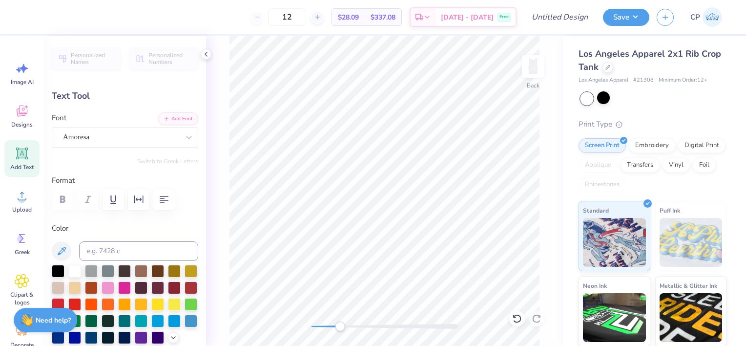
type input "4.08"
type input "1.49"
type input "1.68"
type input "0.31"
type input "4.35"
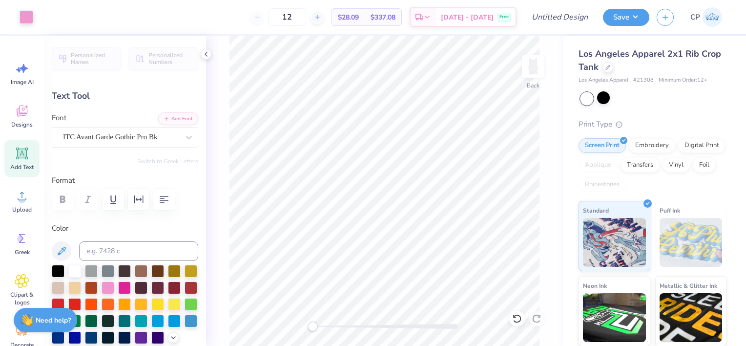
drag, startPoint x: 340, startPoint y: 327, endPoint x: 312, endPoint y: 327, distance: 27.8
click at [312, 327] on div "Accessibility label" at bounding box center [313, 326] width 10 height 10
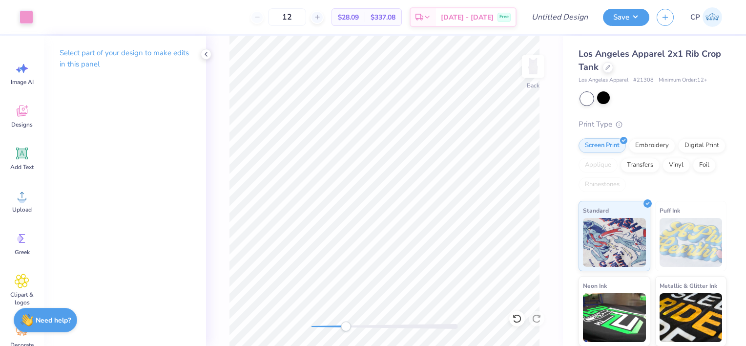
click at [346, 319] on div "Back" at bounding box center [384, 191] width 357 height 310
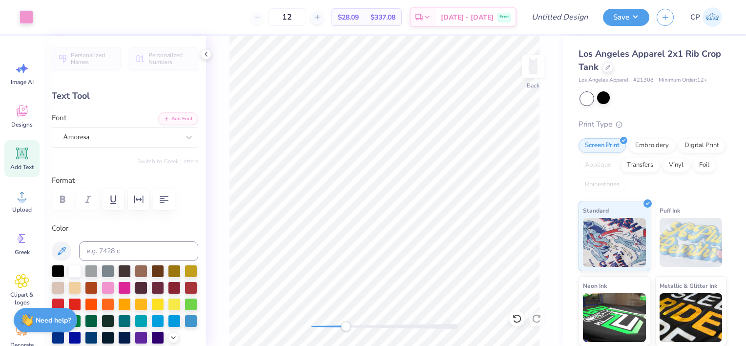
type input "1.68"
type input "0.31"
type input "4.43"
click at [298, 329] on div "Back" at bounding box center [384, 191] width 357 height 310
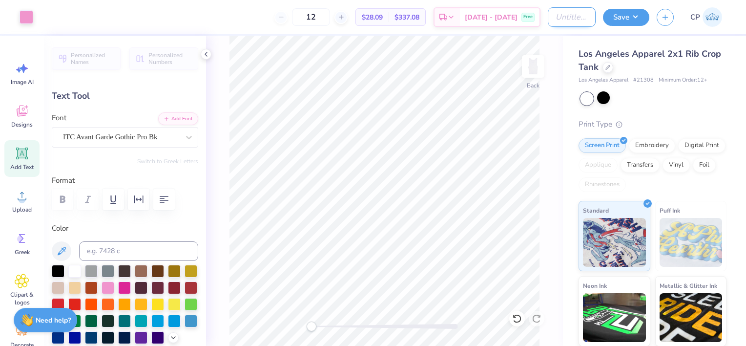
click at [552, 15] on input "Design Title" at bounding box center [572, 17] width 48 height 20
type input "design 3"
click at [641, 14] on button "Save" at bounding box center [626, 15] width 46 height 17
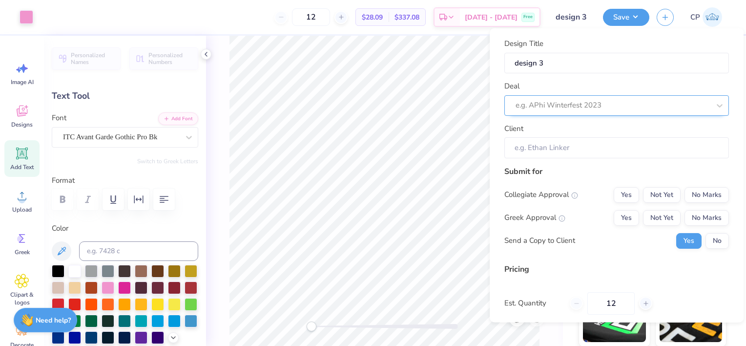
click at [650, 104] on div at bounding box center [613, 105] width 194 height 13
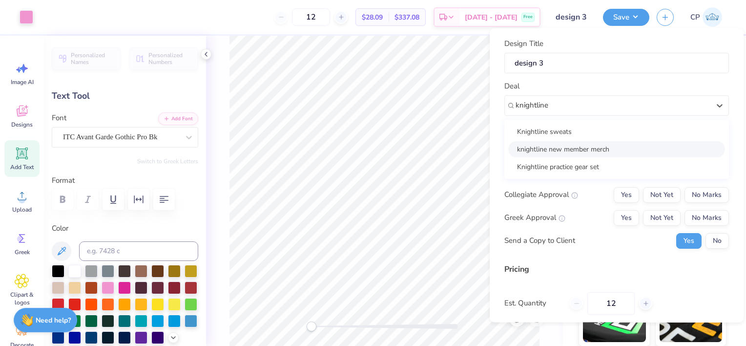
click at [599, 146] on div "knightline new member merch" at bounding box center [616, 149] width 217 height 16
type input "knightline"
type input "[PERSON_NAME]"
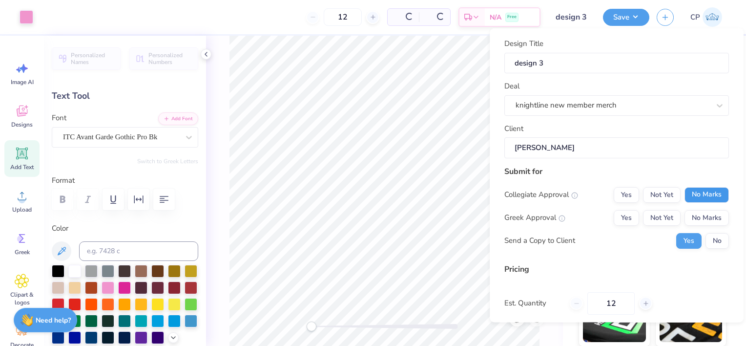
click at [699, 194] on button "No Marks" at bounding box center [707, 195] width 44 height 16
click at [700, 210] on button "No Marks" at bounding box center [707, 217] width 44 height 16
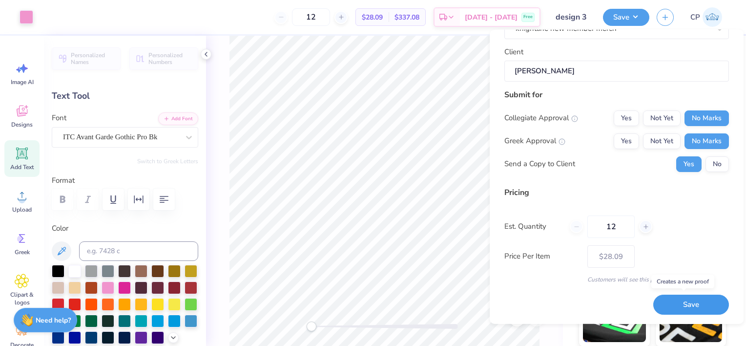
click at [677, 302] on button "Save" at bounding box center [691, 304] width 76 height 20
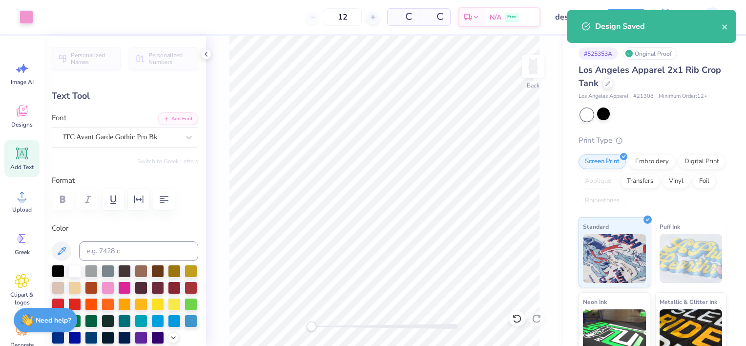
type input "$28.09"
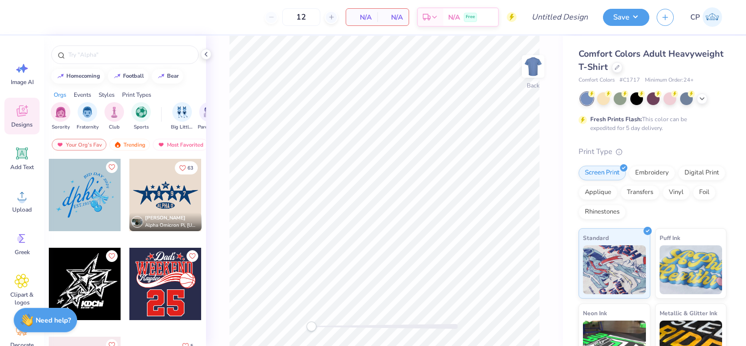
click at [674, 72] on div "Comfort Colors Adult Heavyweight T-Shirt" at bounding box center [653, 60] width 148 height 26
click at [623, 70] on div at bounding box center [617, 66] width 11 height 11
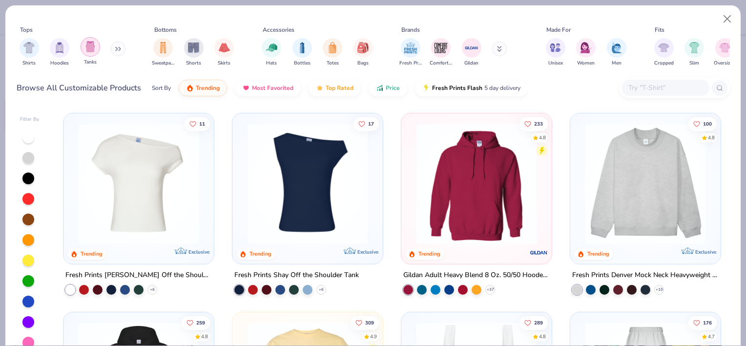
click at [84, 53] on div "filter for Tanks" at bounding box center [91, 47] width 20 height 20
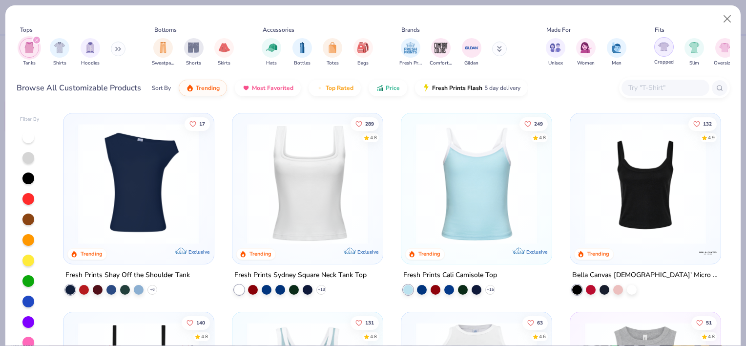
click at [655, 48] on div "filter for Cropped" at bounding box center [664, 47] width 20 height 20
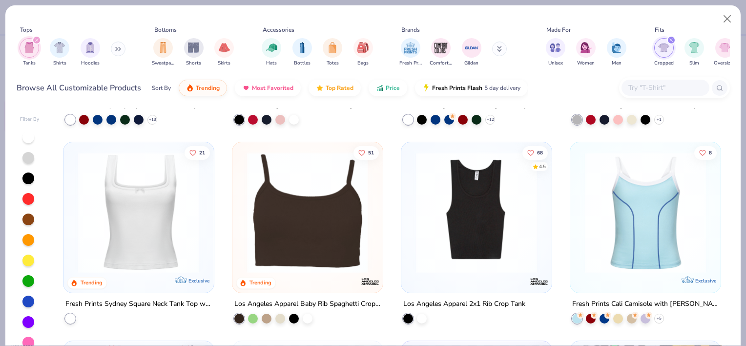
scroll to position [171, 0]
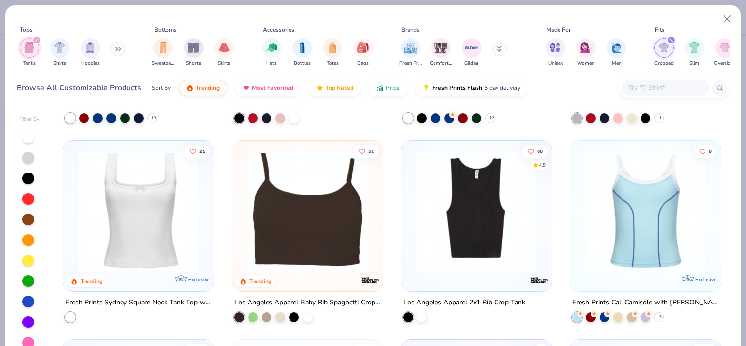
click at [461, 227] on img at bounding box center [476, 210] width 131 height 121
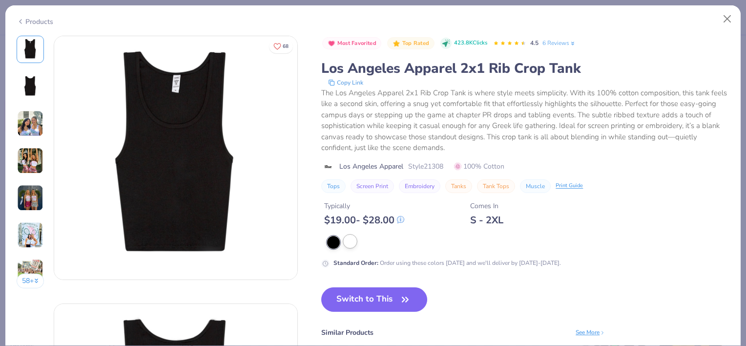
click at [347, 242] on div at bounding box center [350, 241] width 13 height 13
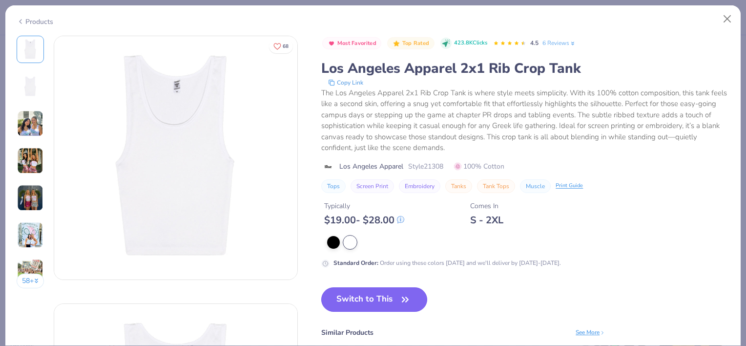
click at [365, 295] on button "Switch to This" at bounding box center [374, 299] width 106 height 24
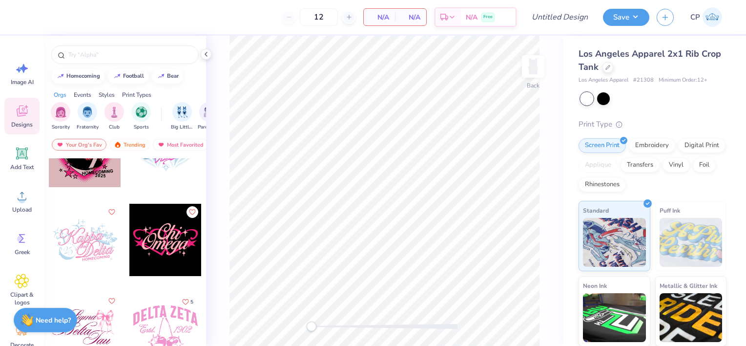
scroll to position [1109, 0]
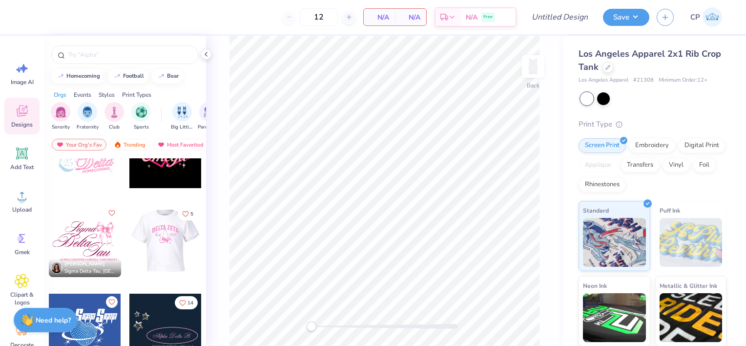
click at [129, 236] on div at bounding box center [93, 241] width 72 height 72
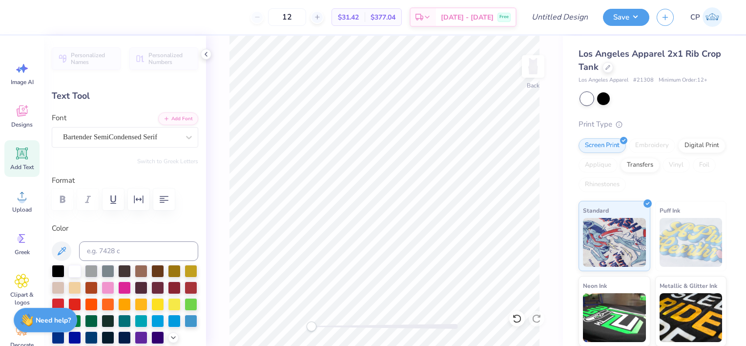
scroll to position [8, 2]
type textarea "KNIGHTLINE"
type input "8.85"
type input "2.76"
type input "2.92"
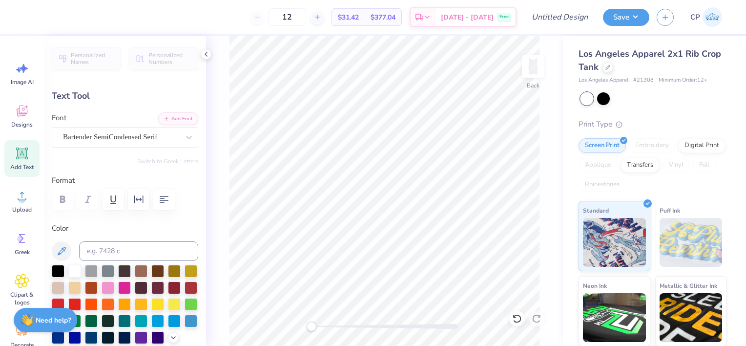
type textarea "KNIGHTLINE"
type input "8.09"
type input "2.53"
type input "2.10"
type input "1.20"
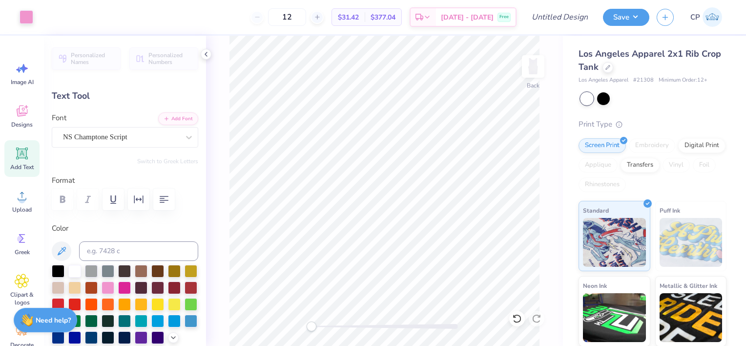
type input "5.40"
type textarea "Est"
drag, startPoint x: 316, startPoint y: 329, endPoint x: 333, endPoint y: 328, distance: 16.6
click at [333, 328] on div "Accessibility label" at bounding box center [332, 326] width 10 height 10
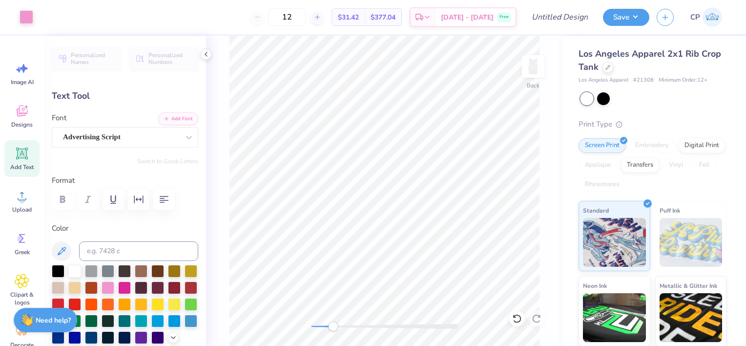
type input "0.13"
type input "0.14"
type input "6.33"
type input "1.56"
type input "1.20"
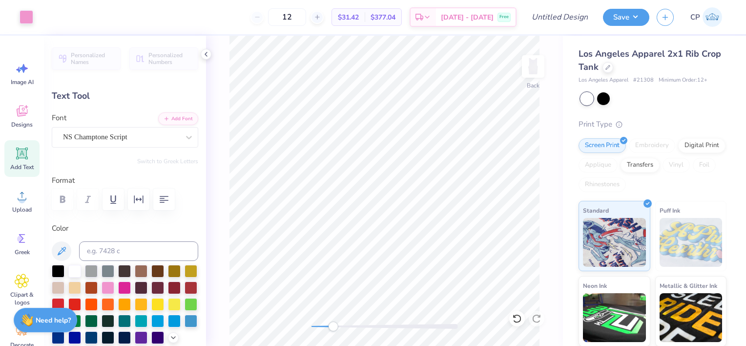
type input "5.40"
type textarea "Est"
click at [517, 317] on icon at bounding box center [517, 318] width 10 height 10
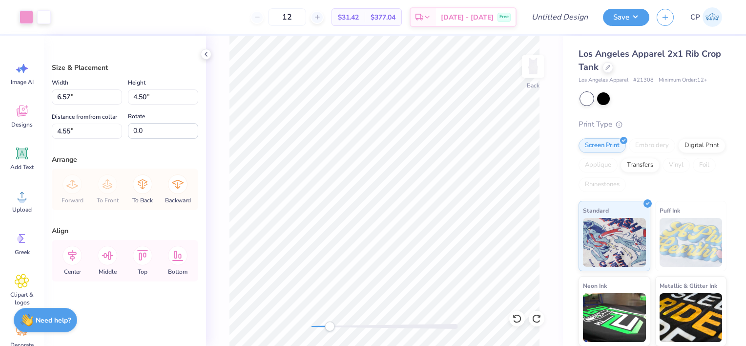
type input "2.92"
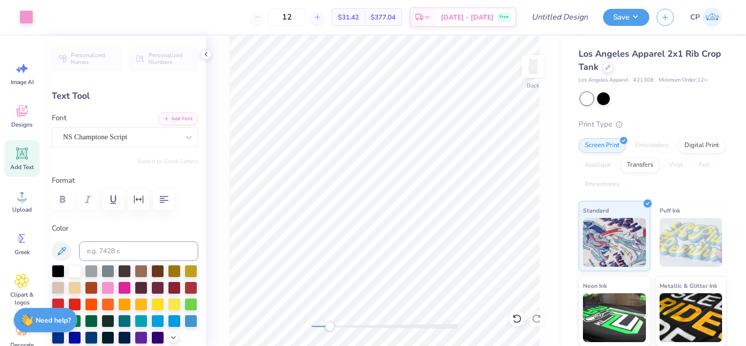
type input "3.84"
click at [540, 318] on icon at bounding box center [537, 318] width 10 height 10
drag, startPoint x: 332, startPoint y: 328, endPoint x: 308, endPoint y: 330, distance: 23.5
click at [308, 330] on div "Accessibility label" at bounding box center [312, 326] width 10 height 10
drag, startPoint x: 312, startPoint y: 326, endPoint x: 332, endPoint y: 326, distance: 19.5
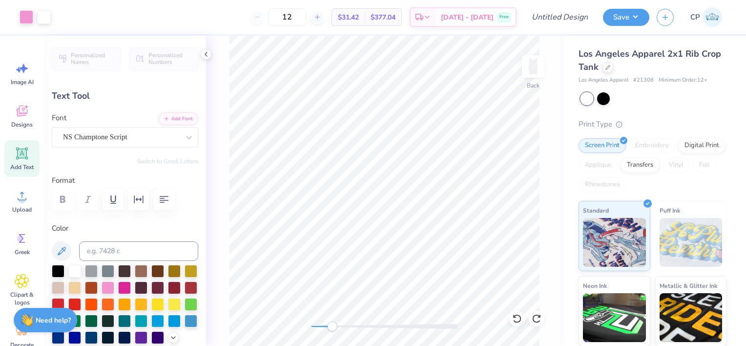
click at [332, 326] on div "Accessibility label" at bounding box center [332, 326] width 10 height 10
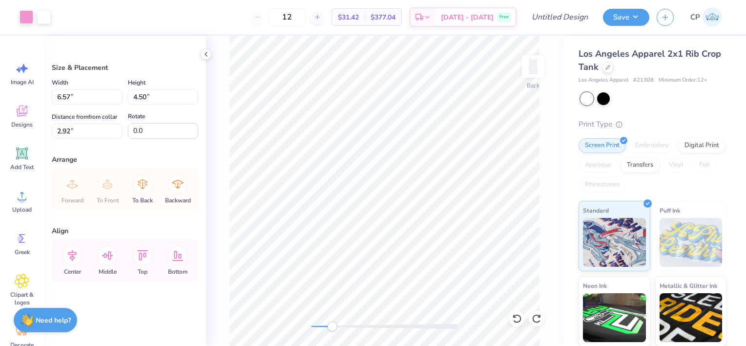
type input "5.75"
type input "3.94"
type input "3.13"
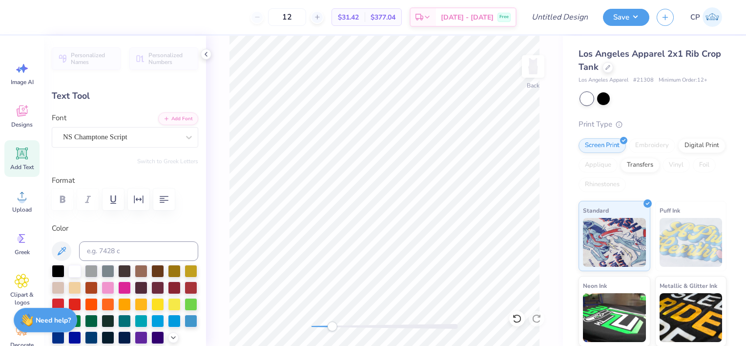
type textarea "1900"
click at [303, 325] on div "Back" at bounding box center [384, 191] width 357 height 310
type input "8.09"
type input "2.53"
type input "1.24"
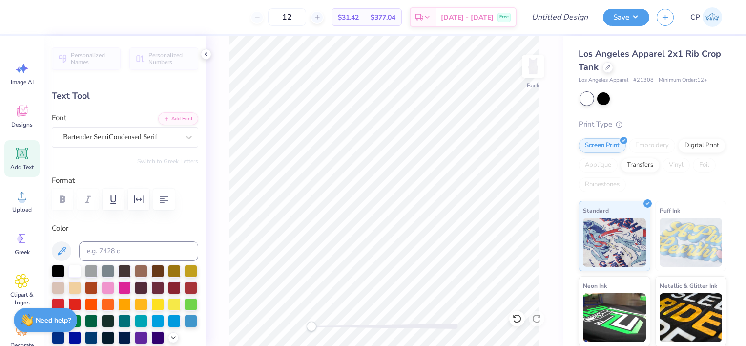
type input "7.67"
type input "2.39"
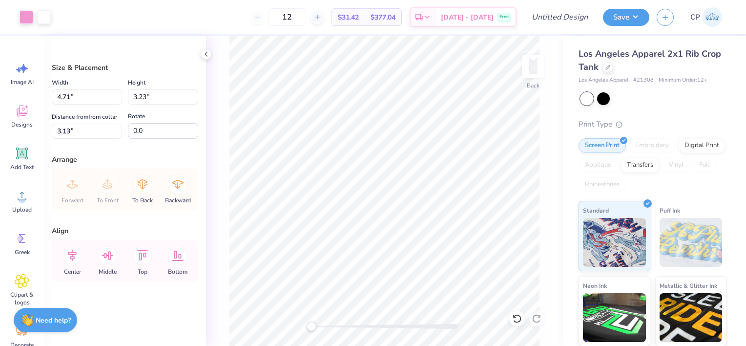
type input "4.71"
type input "3.23"
type input "2.77"
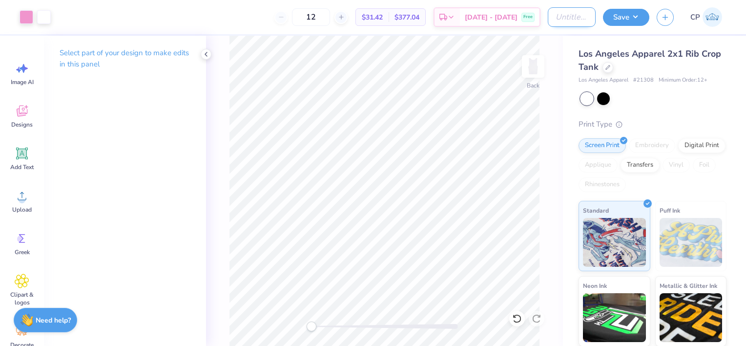
click at [570, 20] on input "Design Title" at bounding box center [572, 17] width 48 height 20
type input "design 4"
click at [622, 14] on button "Save" at bounding box center [626, 15] width 46 height 17
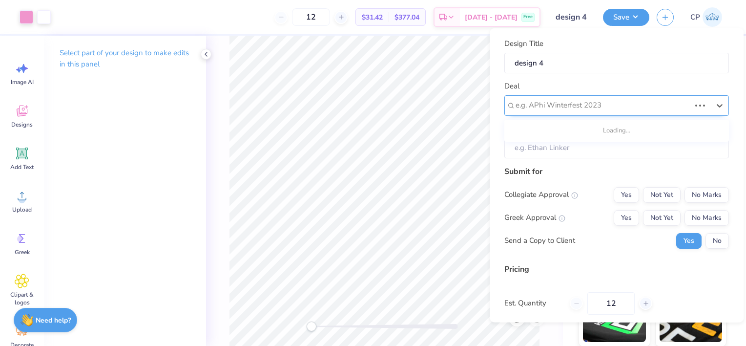
click at [650, 102] on div at bounding box center [603, 105] width 175 height 13
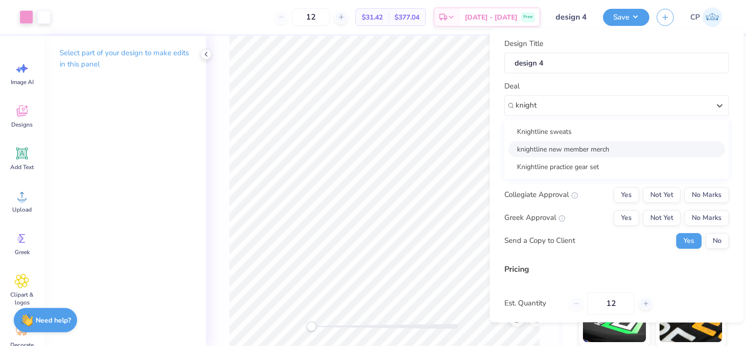
click at [584, 149] on div "knightline new member merch" at bounding box center [616, 149] width 217 height 16
type input "knight"
type input "[PERSON_NAME]"
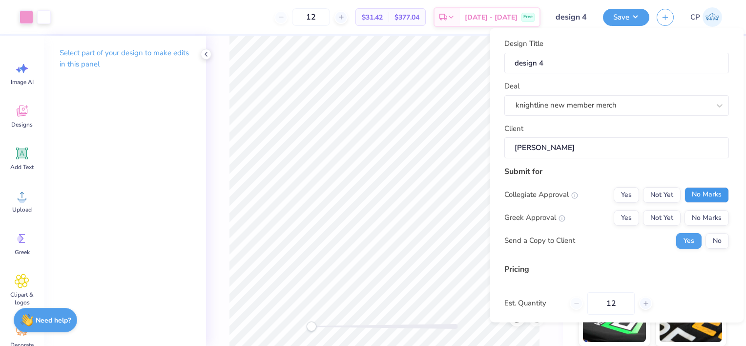
click at [690, 193] on button "No Marks" at bounding box center [707, 195] width 44 height 16
click at [699, 213] on button "No Marks" at bounding box center [707, 217] width 44 height 16
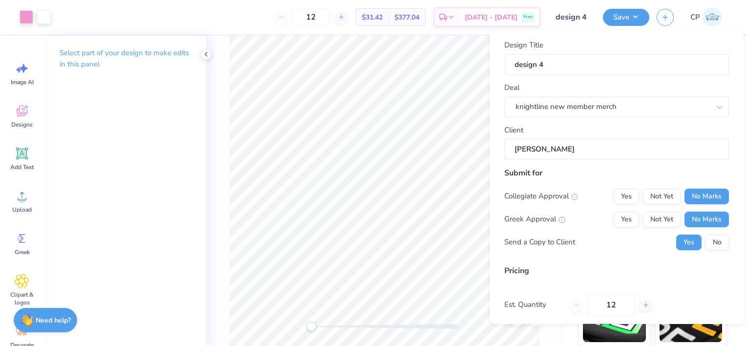
scroll to position [78, 0]
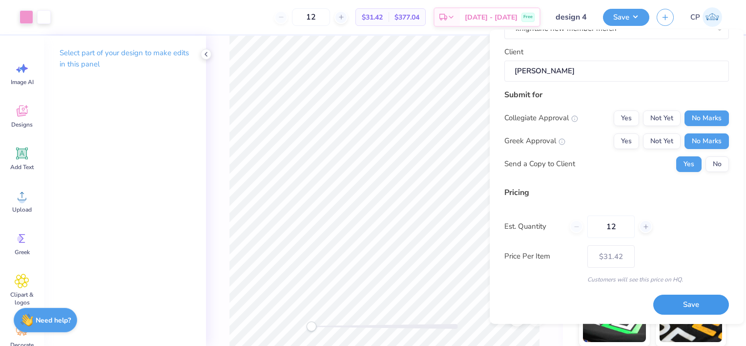
click at [674, 304] on button "Save" at bounding box center [691, 304] width 76 height 20
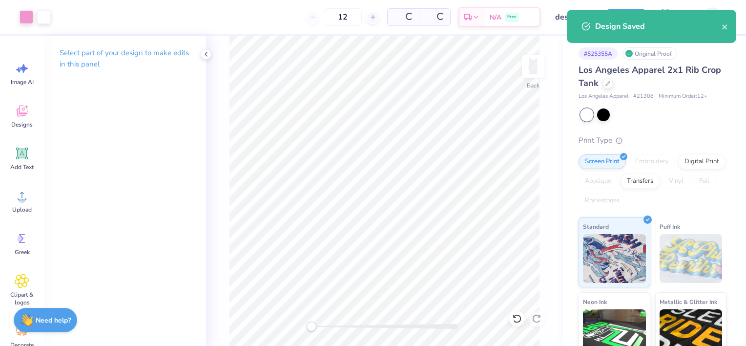
type input "$31.42"
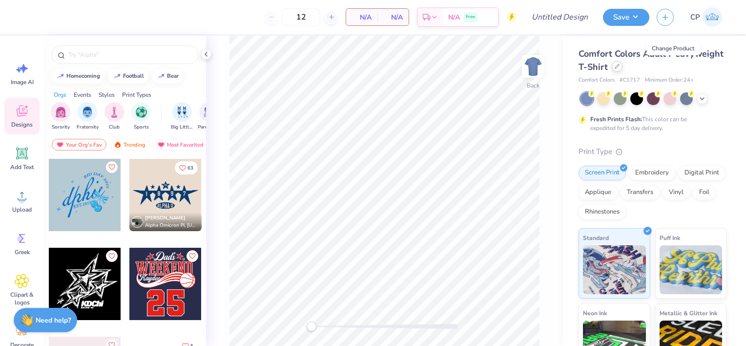
click at [620, 66] on icon at bounding box center [617, 66] width 5 height 5
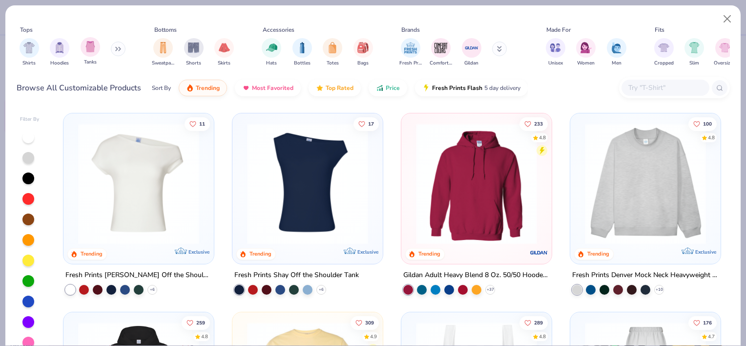
click at [84, 57] on div "Tanks" at bounding box center [91, 51] width 20 height 29
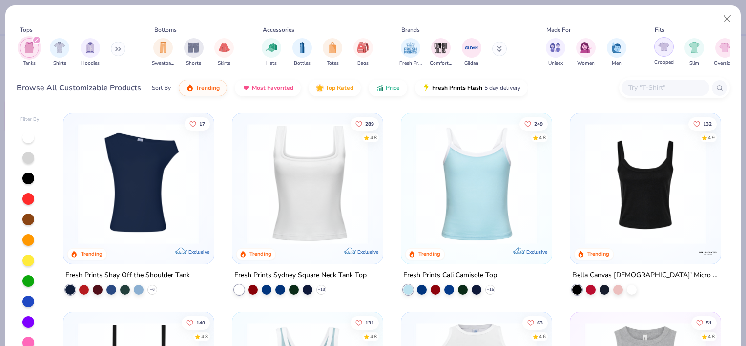
click at [658, 45] on img "filter for Cropped" at bounding box center [663, 46] width 11 height 11
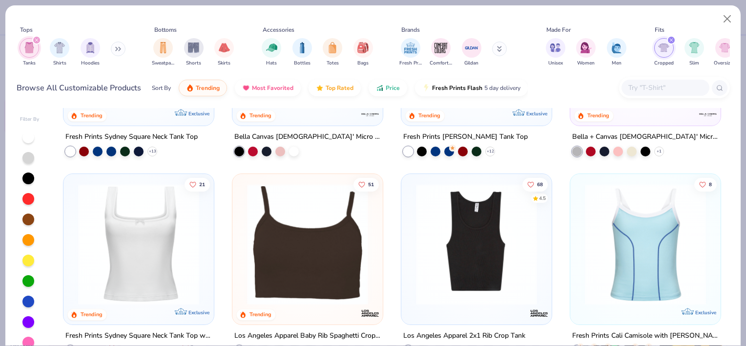
scroll to position [140, 0]
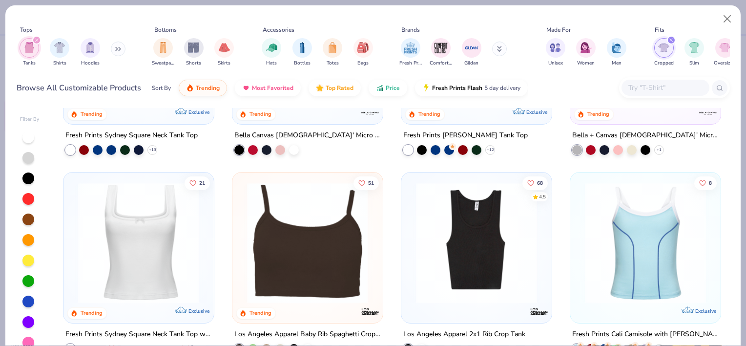
click at [463, 229] on img at bounding box center [476, 242] width 131 height 121
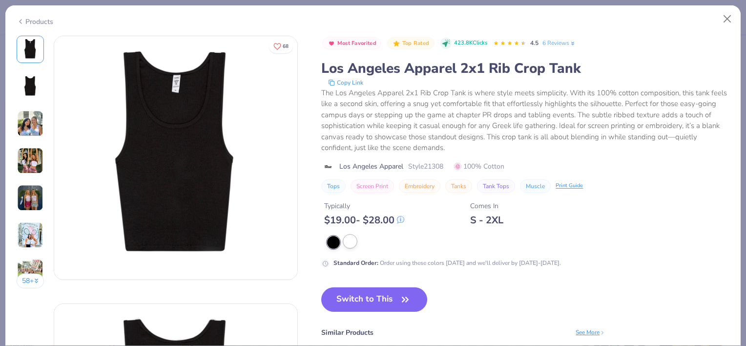
click at [352, 244] on div at bounding box center [350, 241] width 13 height 13
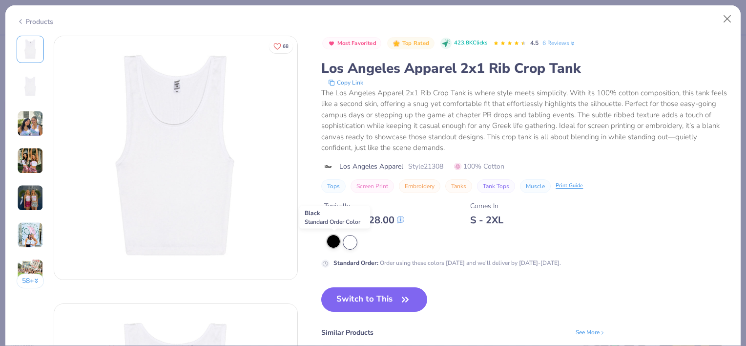
click at [335, 242] on div at bounding box center [333, 241] width 13 height 13
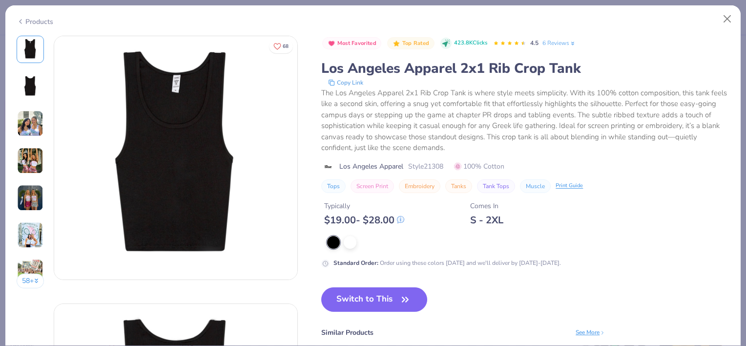
click at [357, 301] on button "Switch to This" at bounding box center [374, 299] width 106 height 24
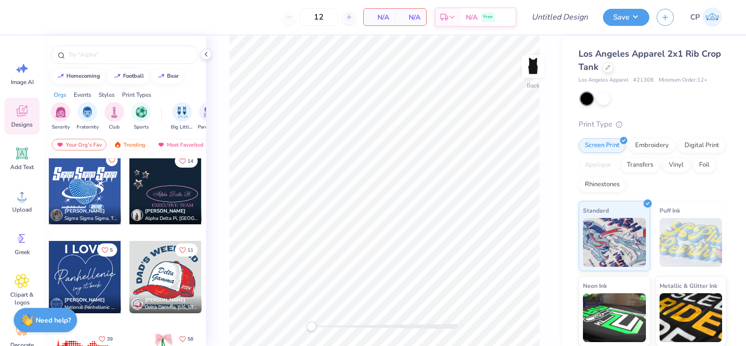
scroll to position [1286, 0]
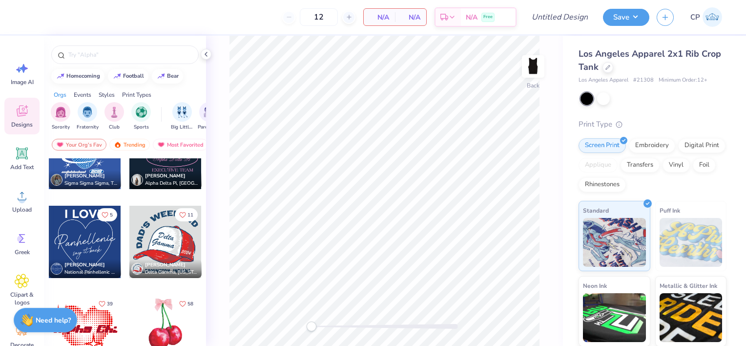
click at [103, 325] on div at bounding box center [85, 330] width 72 height 72
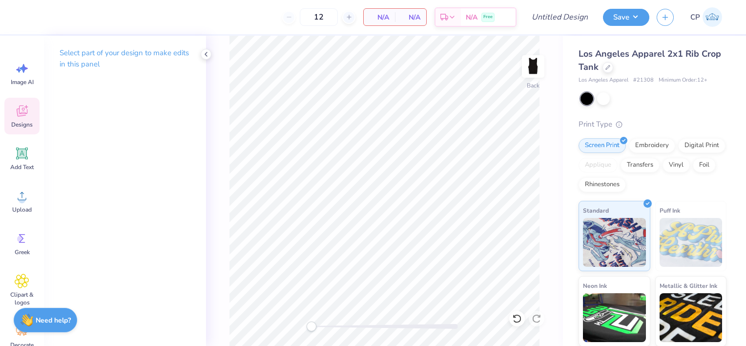
click at [18, 120] on div "Designs" at bounding box center [21, 116] width 35 height 37
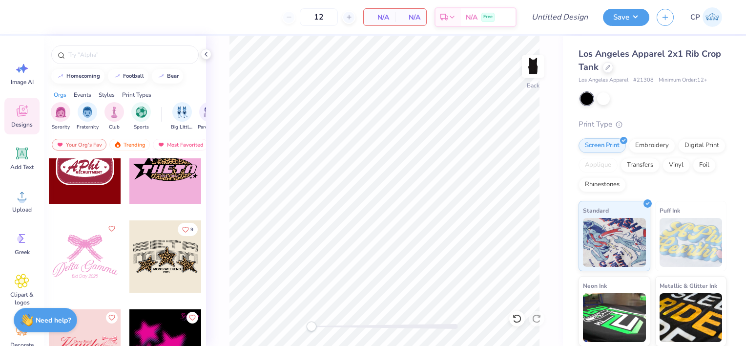
scroll to position [564, 0]
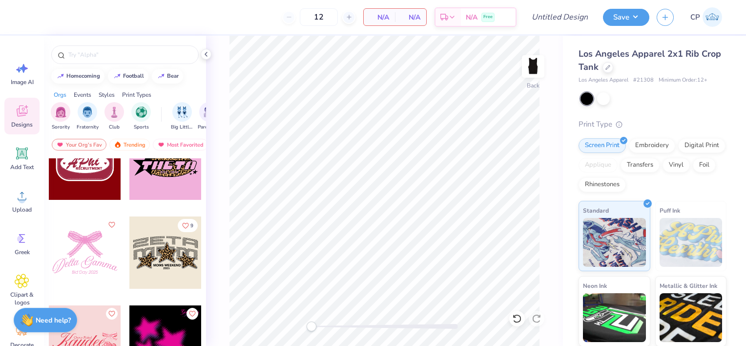
click at [172, 257] on div at bounding box center [165, 252] width 72 height 72
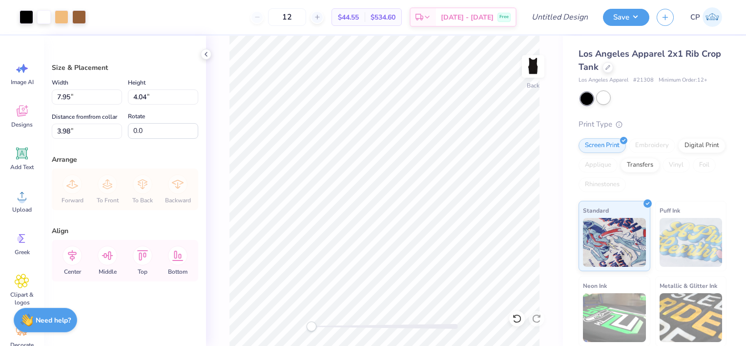
click at [603, 94] on div at bounding box center [603, 97] width 13 height 13
type input "7.60"
type input "3.86"
type input "0.50"
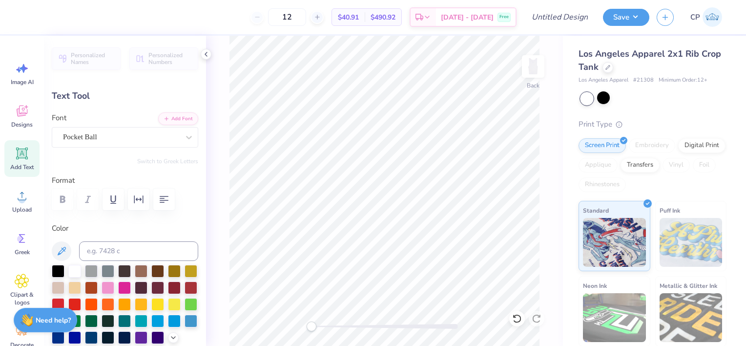
scroll to position [8, 1]
type textarea "KDT"
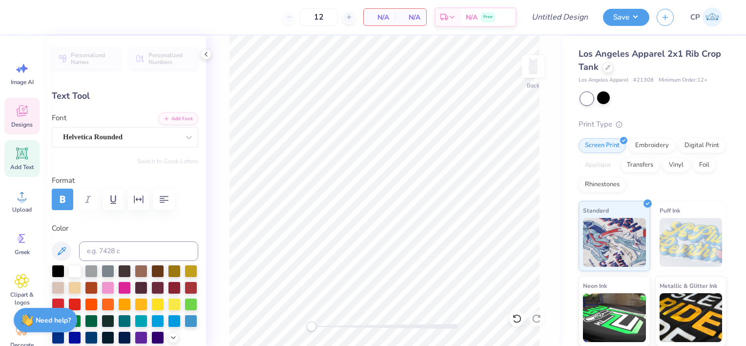
click at [27, 111] on icon at bounding box center [22, 110] width 11 height 11
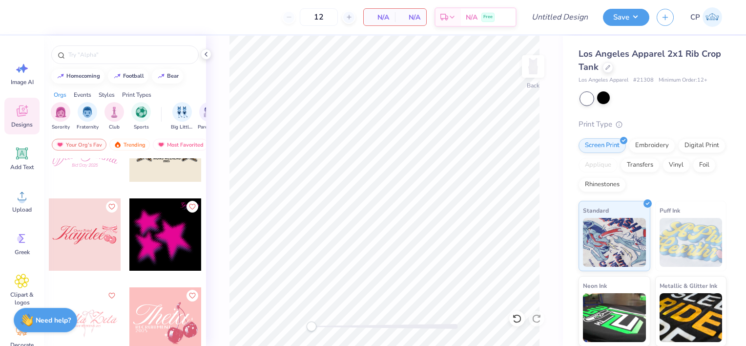
scroll to position [672, 0]
click at [607, 99] on div at bounding box center [603, 97] width 13 height 13
click at [175, 229] on div at bounding box center [165, 234] width 72 height 72
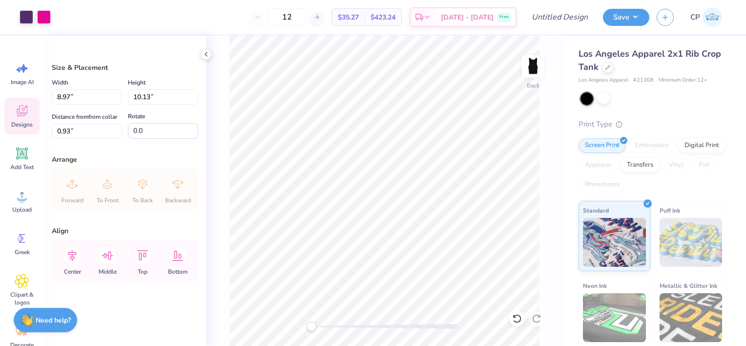
click at [18, 115] on icon at bounding box center [21, 112] width 9 height 8
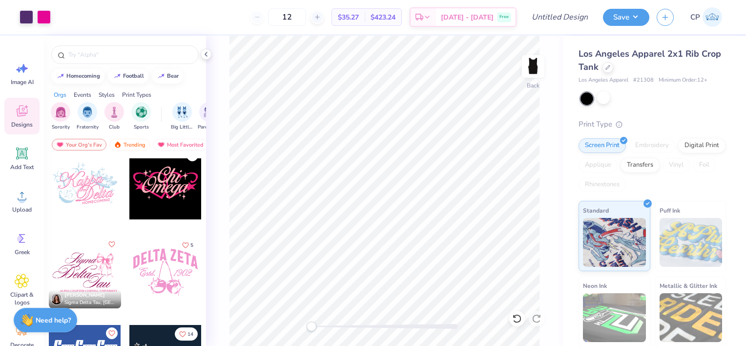
scroll to position [1096, 0]
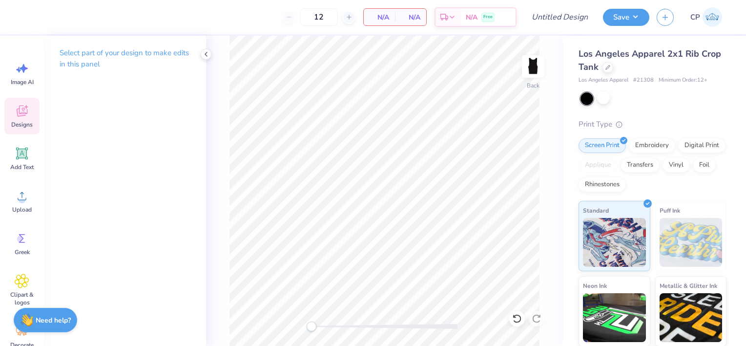
click at [19, 116] on icon at bounding box center [22, 111] width 15 height 15
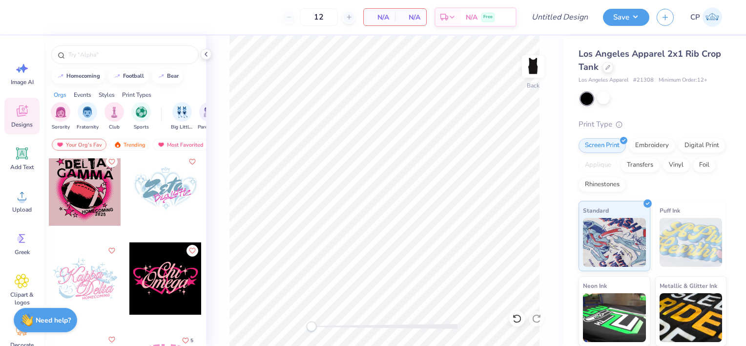
scroll to position [981, 0]
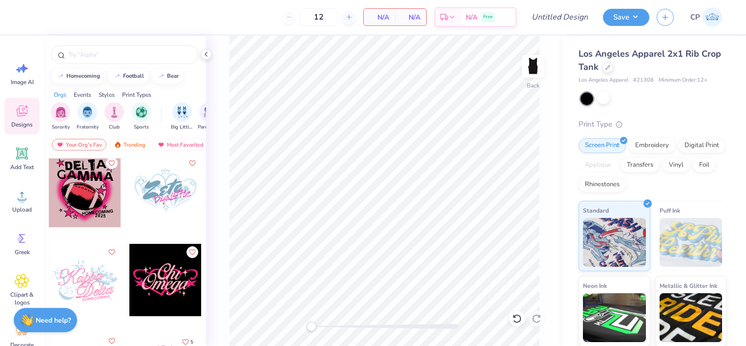
click at [89, 274] on div at bounding box center [85, 280] width 72 height 72
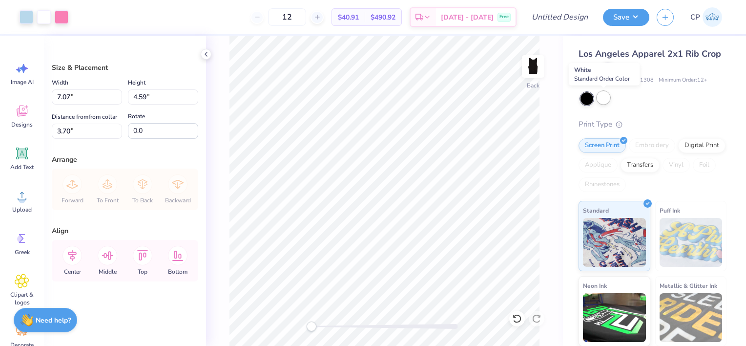
click at [600, 100] on div at bounding box center [603, 97] width 13 height 13
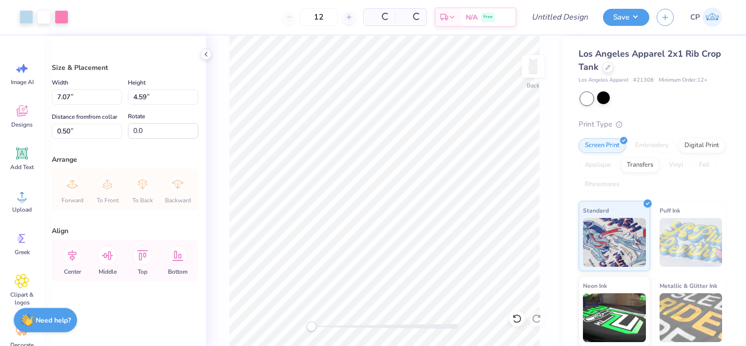
type input "0.50"
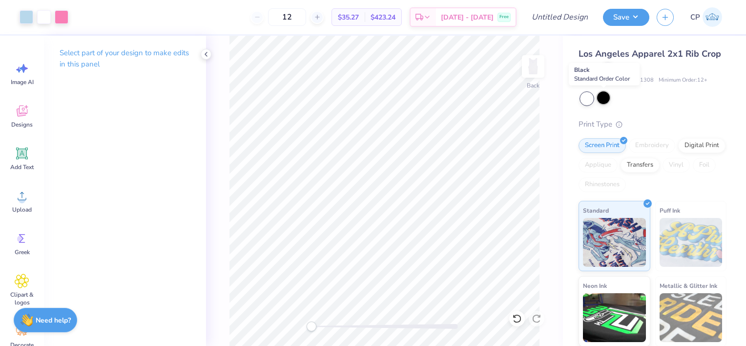
click at [606, 99] on div at bounding box center [603, 97] width 13 height 13
click at [602, 98] on div at bounding box center [603, 97] width 13 height 13
drag, startPoint x: 322, startPoint y: 325, endPoint x: 335, endPoint y: 328, distance: 13.9
click at [335, 328] on div "Accessibility label" at bounding box center [335, 326] width 10 height 10
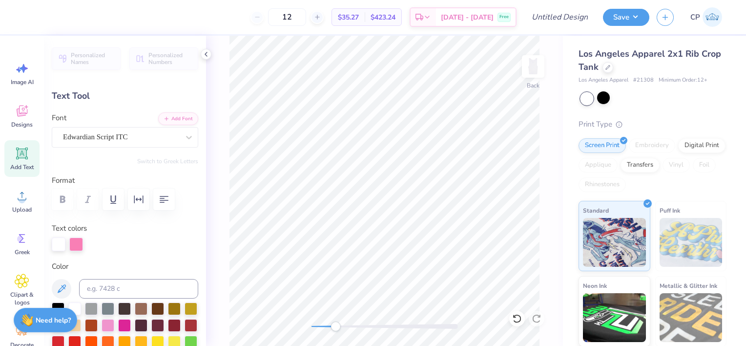
scroll to position [8, 3]
type textarea "K"
type input "-7.7"
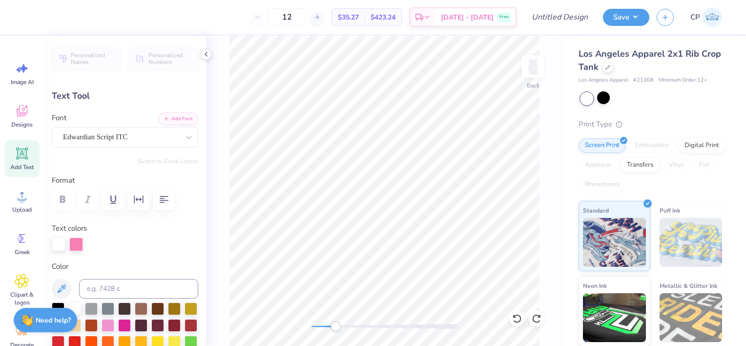
type textarea "K"
type input "-7.7"
type textarea "Knightline"
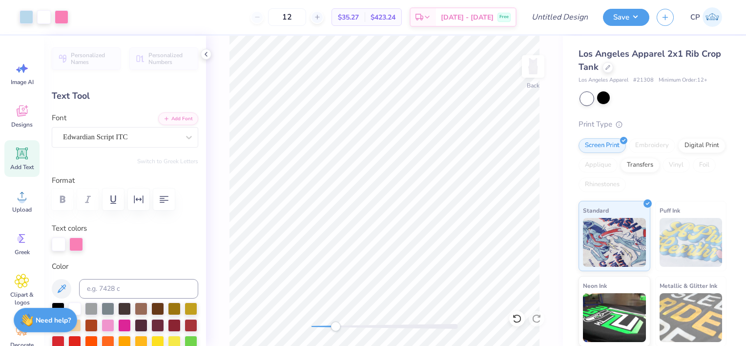
type input "0.0"
type input "7.58"
type input "2.35"
type input "1.48"
type input "-7.7"
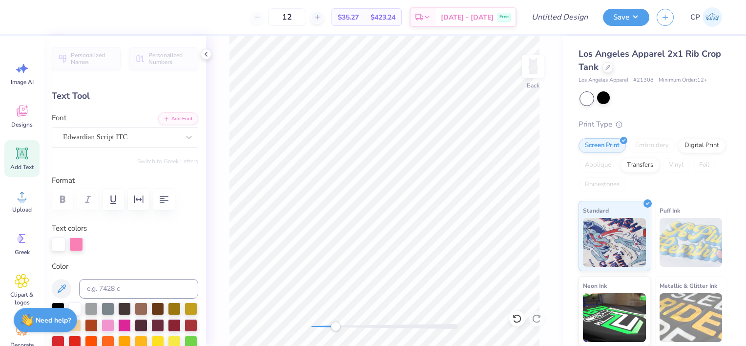
click at [316, 326] on div at bounding box center [385, 326] width 146 height 5
type input "6.94"
type input "2.15"
type input "1.42"
type input "0.0"
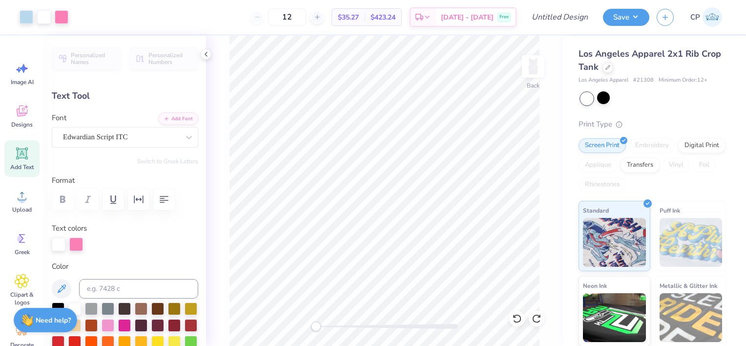
type input "0.0"
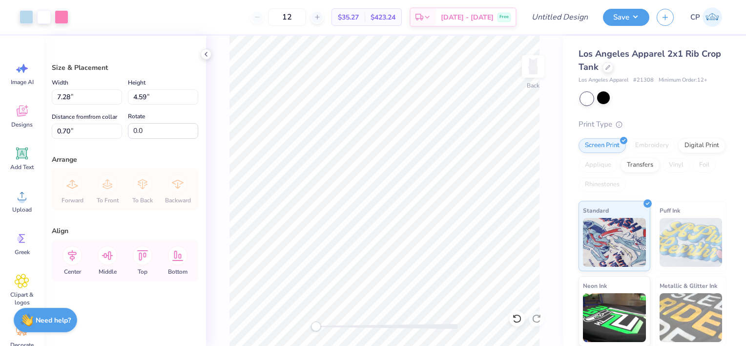
type input "0.70"
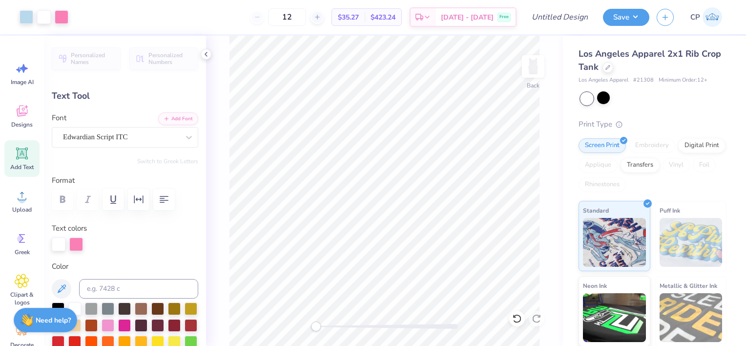
type input "0.0"
type input "2.98"
type input "0.65"
type input "4.65"
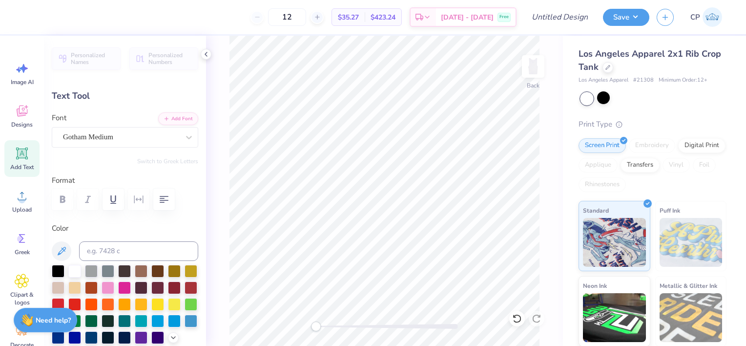
type input "0.0"
type input "3.52"
type input "0.0"
type input "3.75"
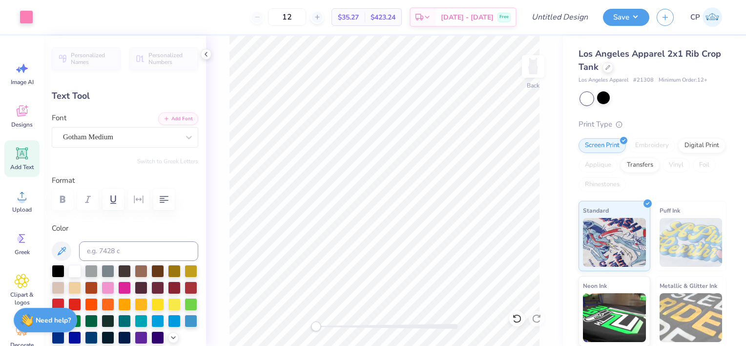
type input "-7.0"
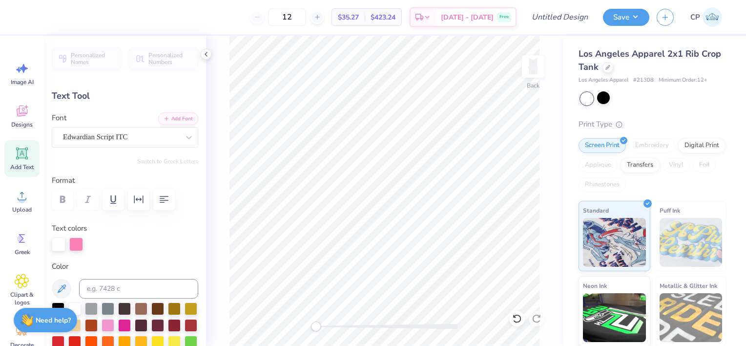
type input "6.94"
type input "2.15"
type input "1.60"
type input "0.0"
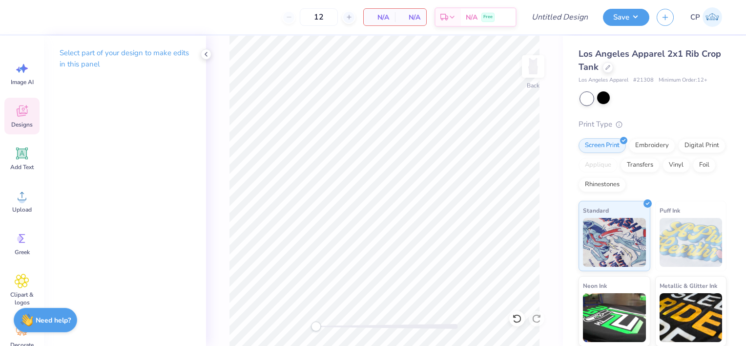
click at [21, 118] on div "Designs" at bounding box center [21, 116] width 35 height 37
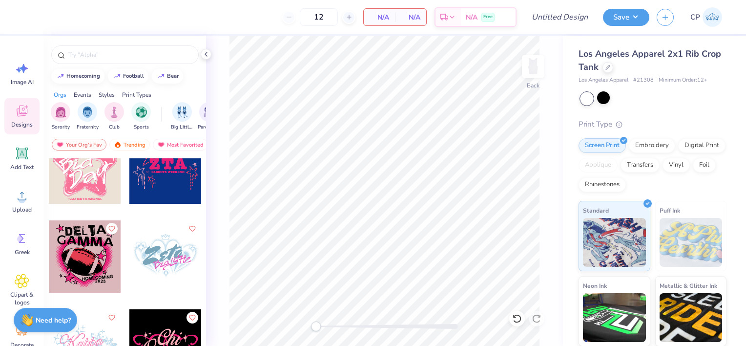
scroll to position [838, 0]
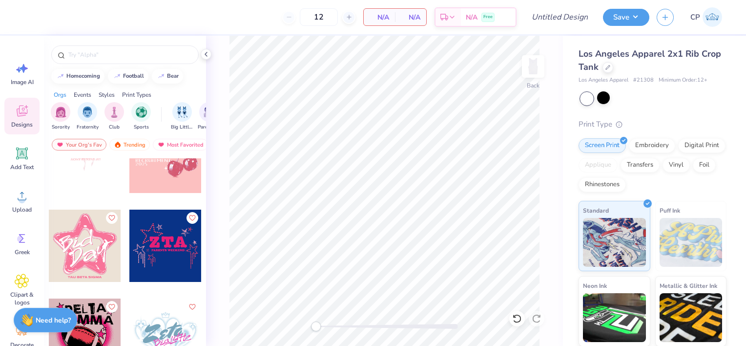
click at [141, 247] on div at bounding box center [165, 245] width 72 height 72
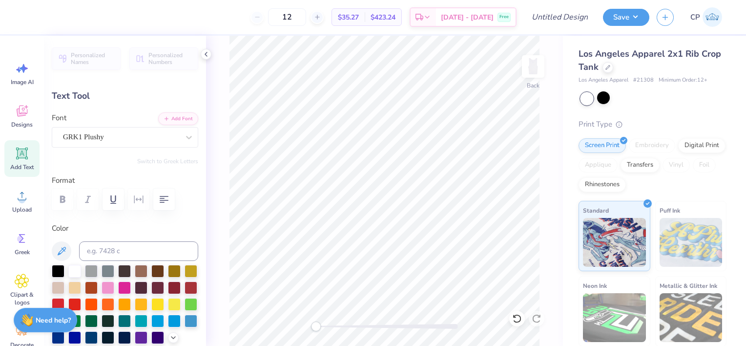
scroll to position [8, 1]
type textarea "K"
type textarea "A"
type textarea "s"
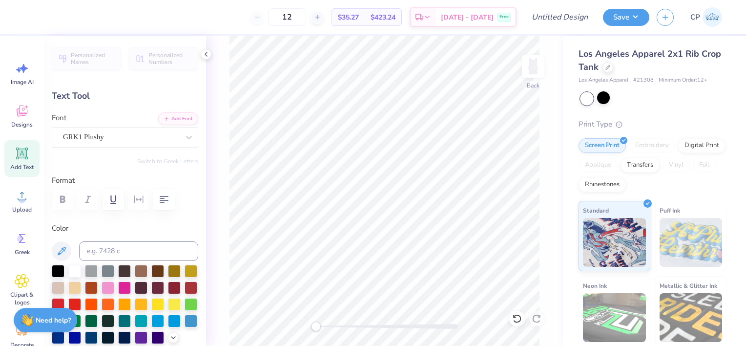
type textarea "A"
type textarea "Kdt"
type input "3.82"
type input "0.25"
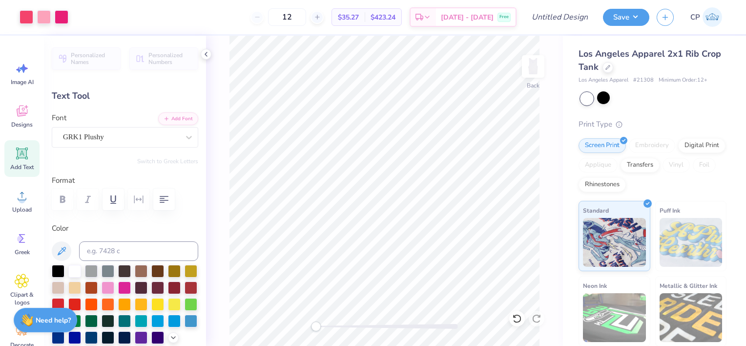
type input "3.50"
type textarea "EST. 1990"
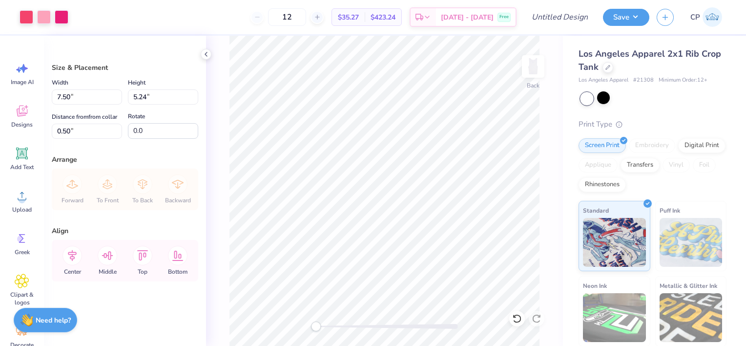
type input "0.76"
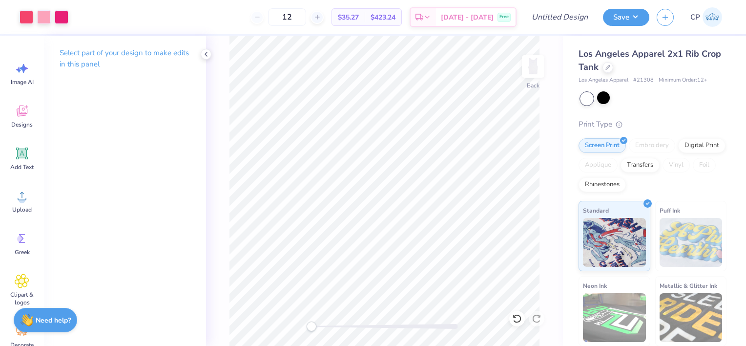
click at [297, 329] on div "Back" at bounding box center [384, 191] width 357 height 310
click at [574, 16] on input "Design Title" at bounding box center [572, 17] width 48 height 20
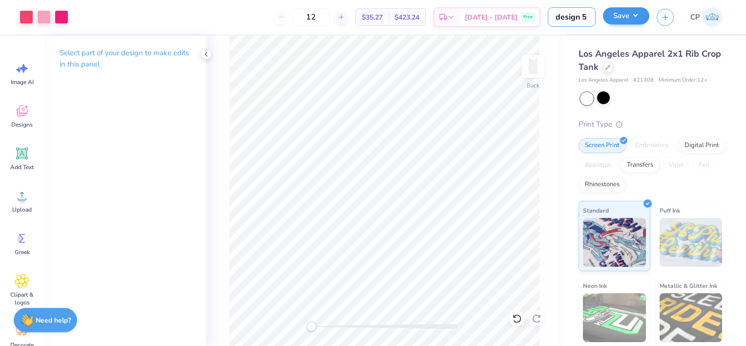
type input "design 5"
click at [625, 20] on button "Save" at bounding box center [626, 15] width 46 height 17
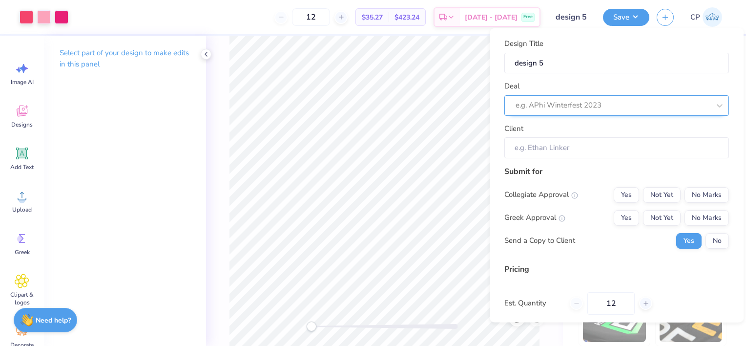
click at [621, 101] on div at bounding box center [613, 105] width 194 height 13
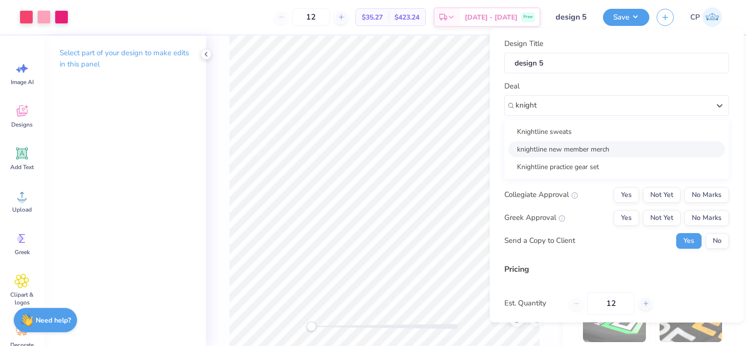
click at [580, 151] on div "knightline new member merch" at bounding box center [616, 149] width 217 height 16
type input "knight"
type input "[PERSON_NAME]"
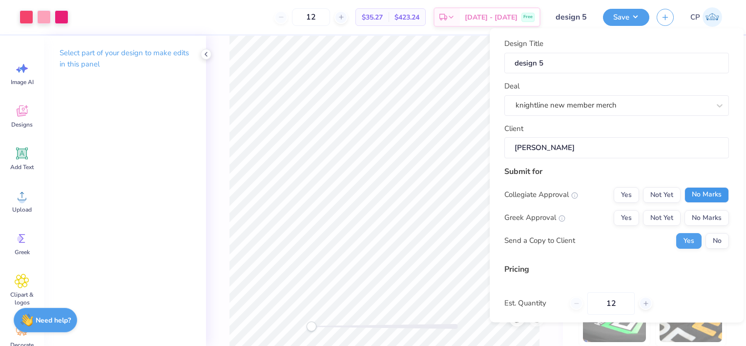
click at [687, 194] on button "No Marks" at bounding box center [707, 195] width 44 height 16
click at [691, 213] on button "No Marks" at bounding box center [707, 217] width 44 height 16
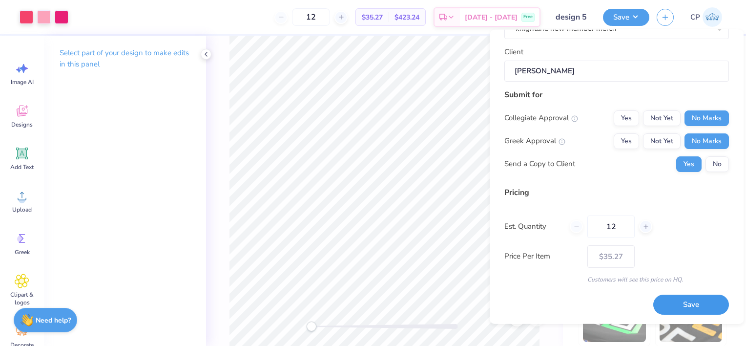
click at [671, 305] on button "Save" at bounding box center [691, 304] width 76 height 20
type input "$35.27"
